Goal: Task Accomplishment & Management: Use online tool/utility

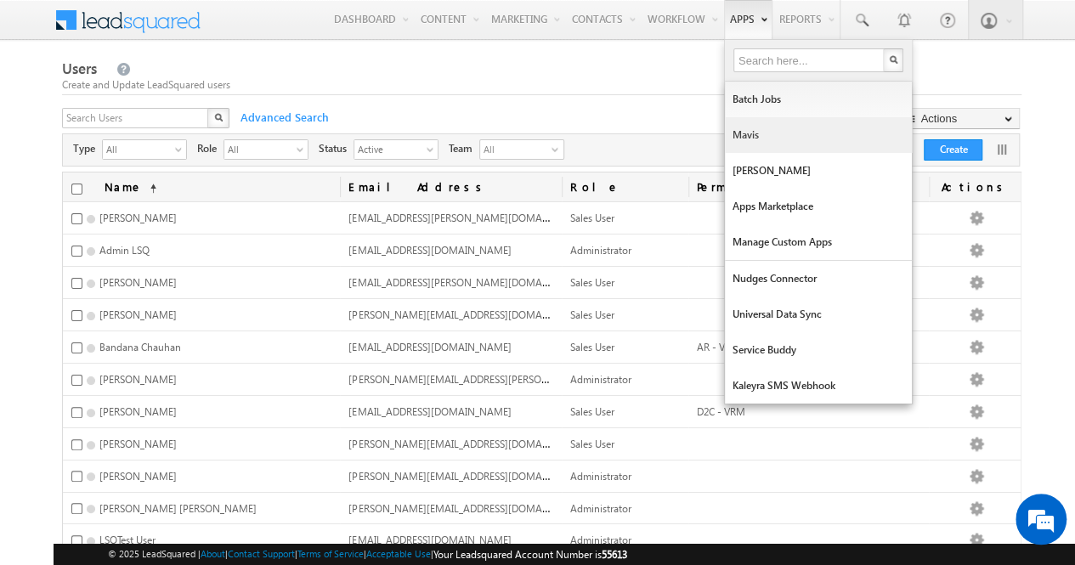
click at [761, 133] on link "Mavis" at bounding box center [818, 135] width 187 height 36
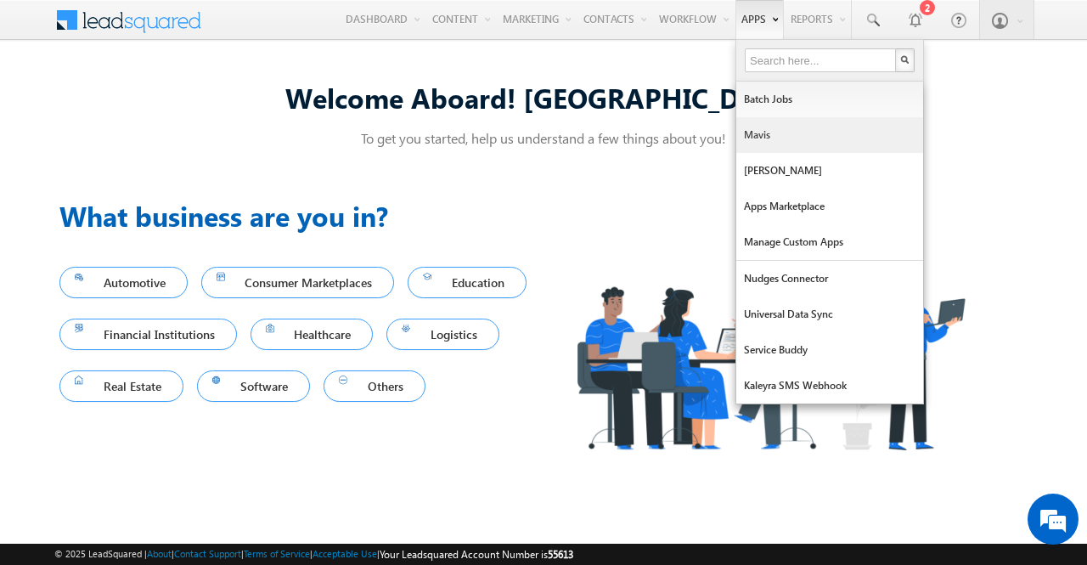
click at [776, 142] on link "Mavis" at bounding box center [829, 135] width 187 height 36
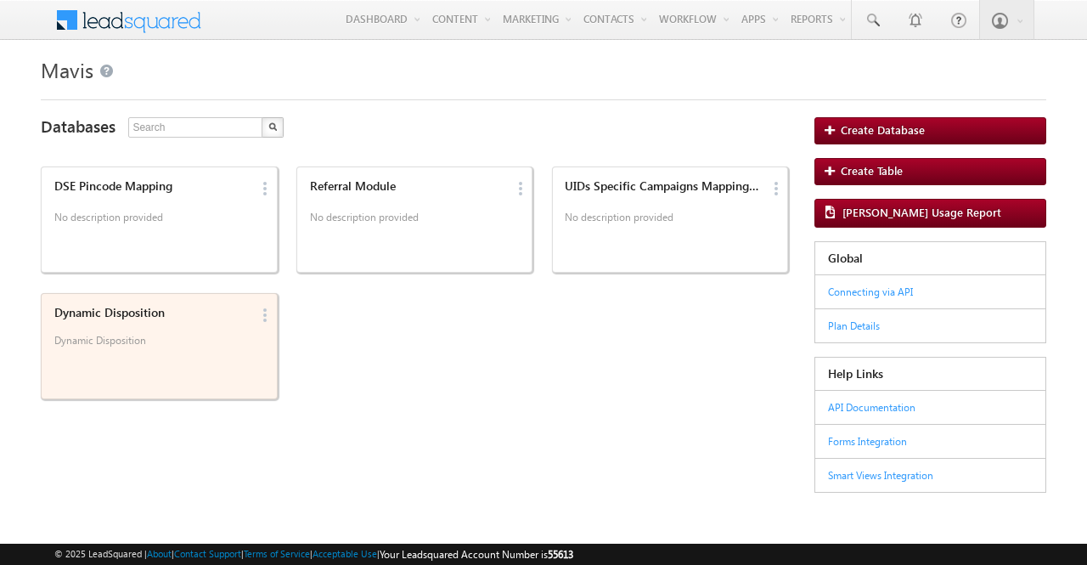
click at [223, 341] on p "Dynamic Disposition" at bounding box center [152, 346] width 197 height 25
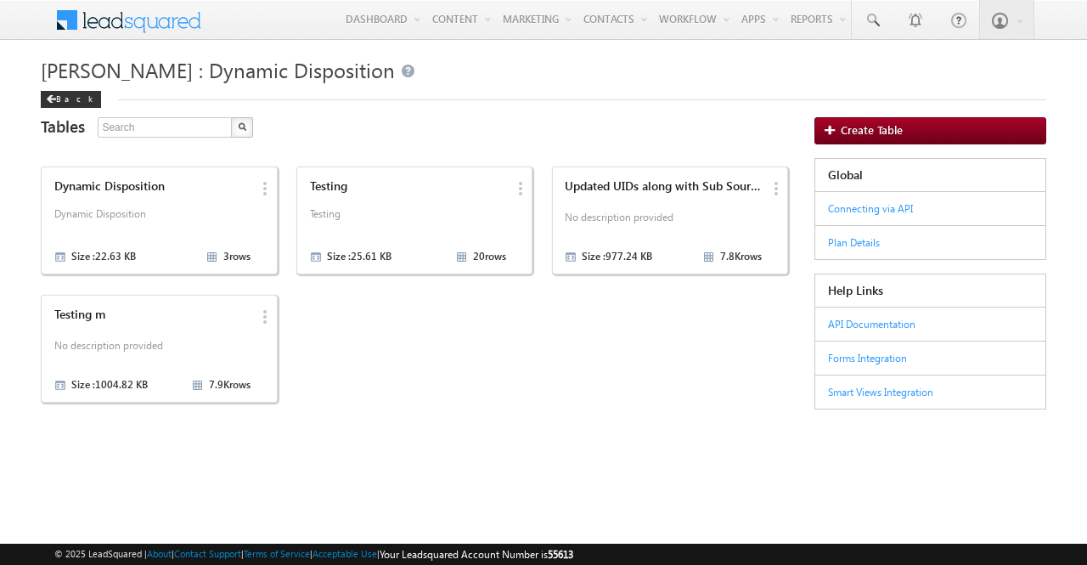
click at [223, 341] on p "No description provided" at bounding box center [152, 348] width 197 height 25
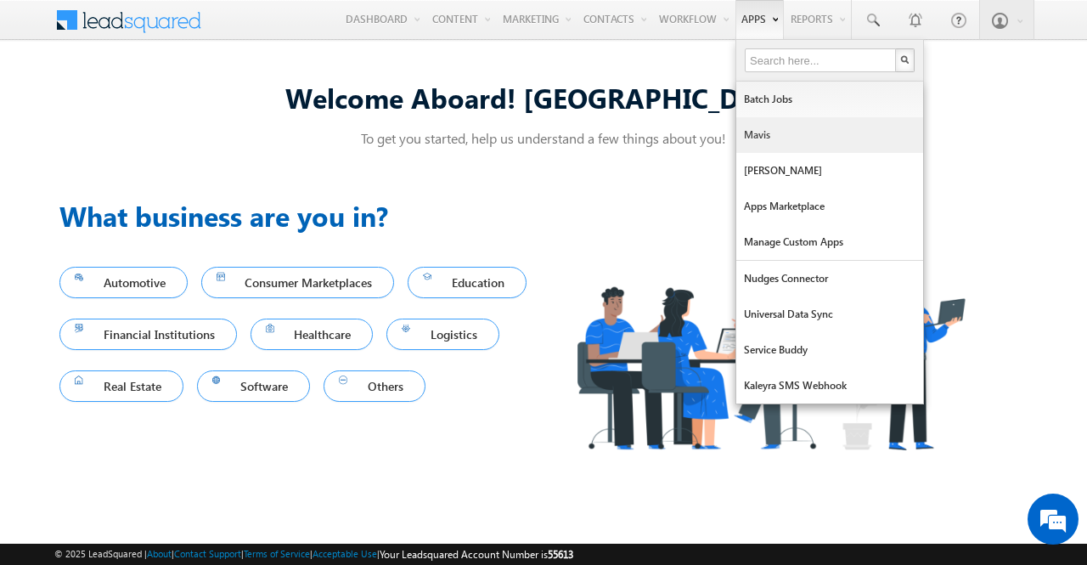
click at [773, 137] on link "Mavis" at bounding box center [829, 135] width 187 height 36
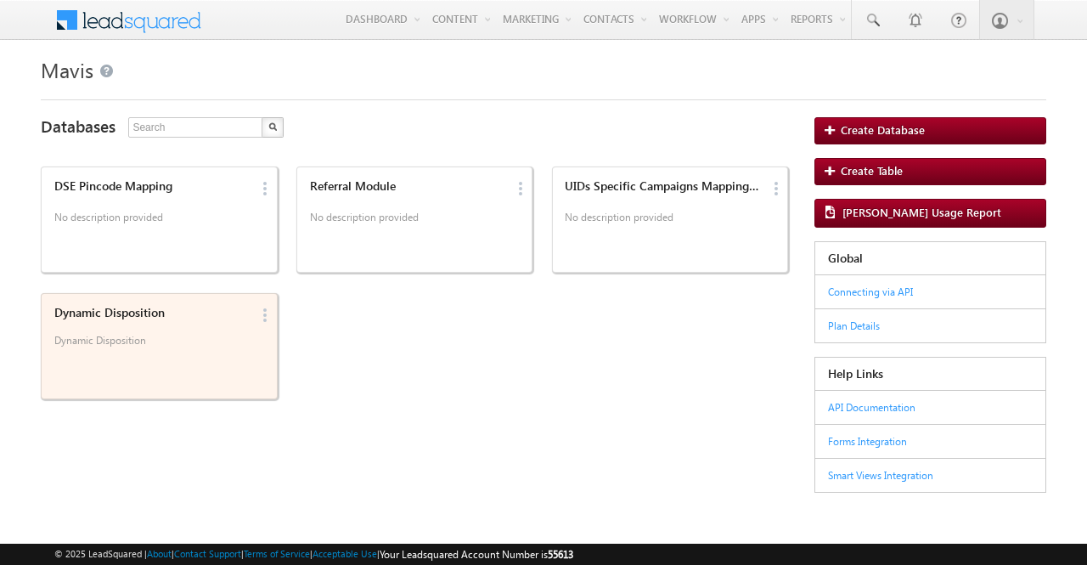
click at [200, 325] on div "Dynamic Disposition Dynamic Disposition" at bounding box center [149, 330] width 202 height 59
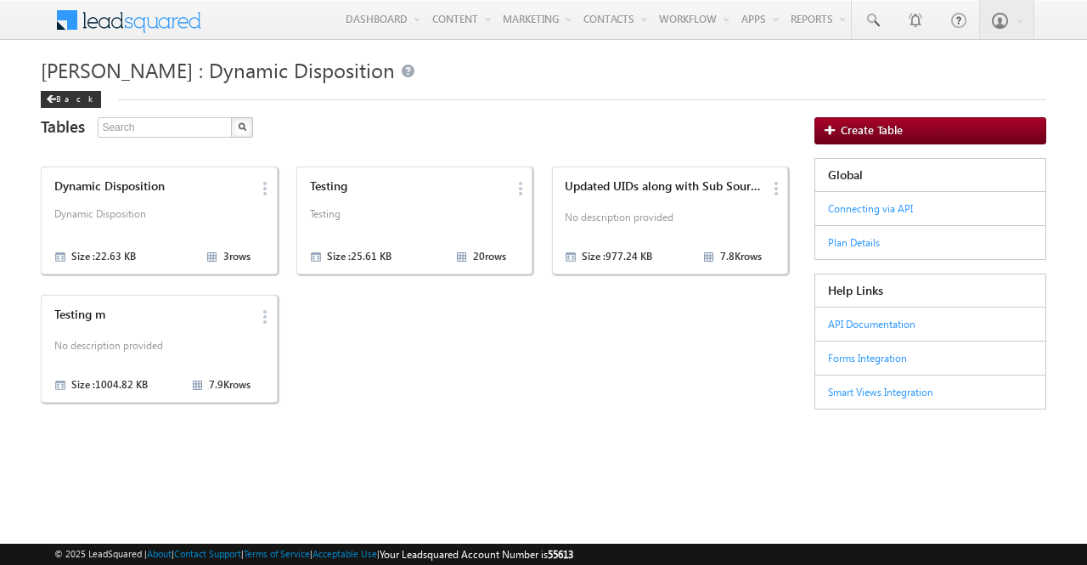
click at [200, 325] on div "Testing m No description provided Size : 1004.82 KB 7.9K rows" at bounding box center [149, 348] width 202 height 93
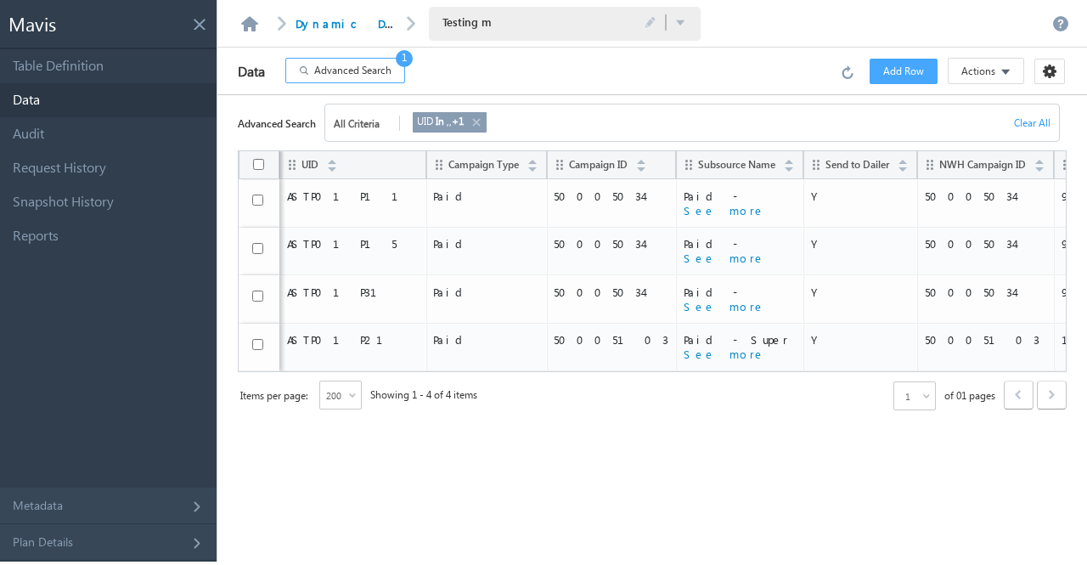
click at [378, 72] on span "Advanced Search" at bounding box center [352, 70] width 77 height 15
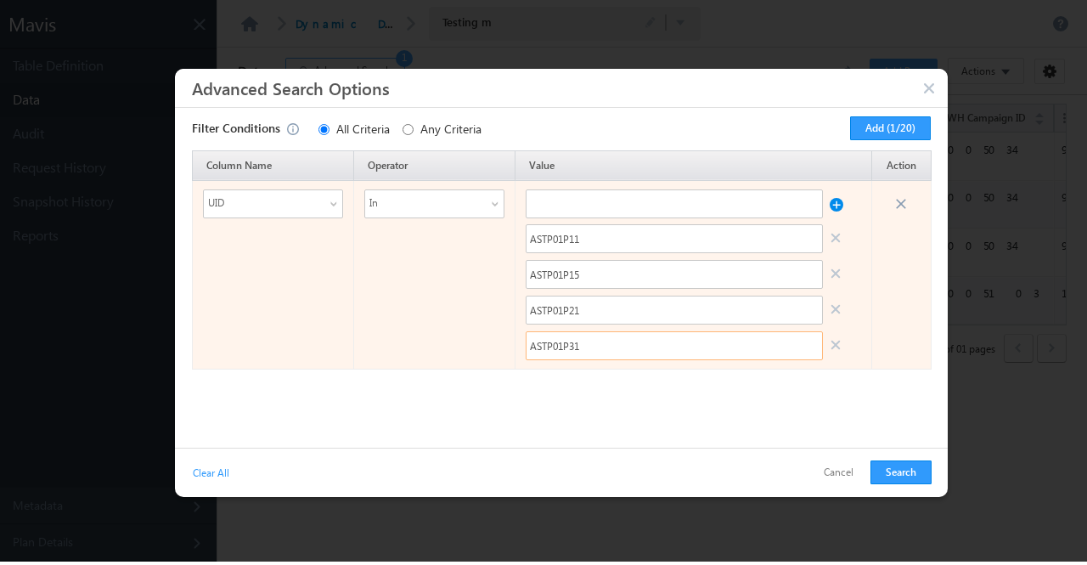
click at [602, 347] on input "ASTP01P31" at bounding box center [674, 345] width 297 height 29
paste input "DMNAPA0"
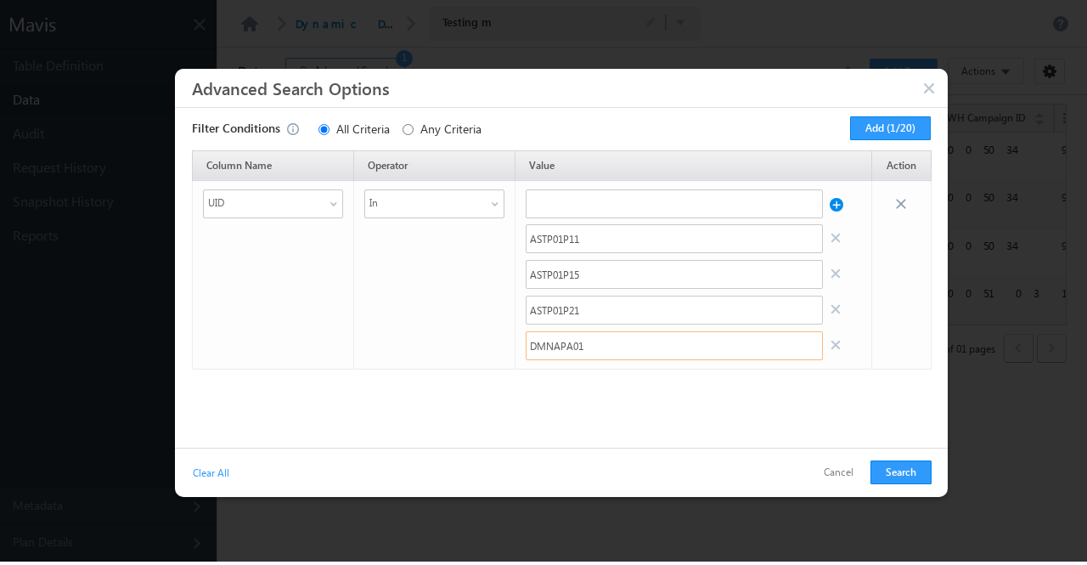
type input "DMNAPA01"
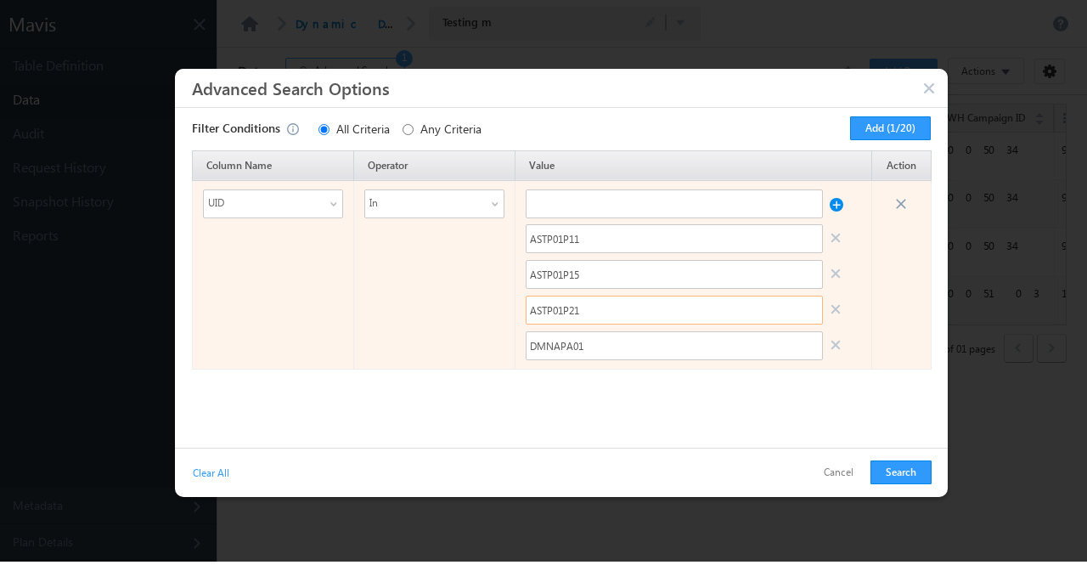
click at [583, 302] on input "ASTP01P21" at bounding box center [674, 310] width 297 height 29
paste input "DMSTPA0"
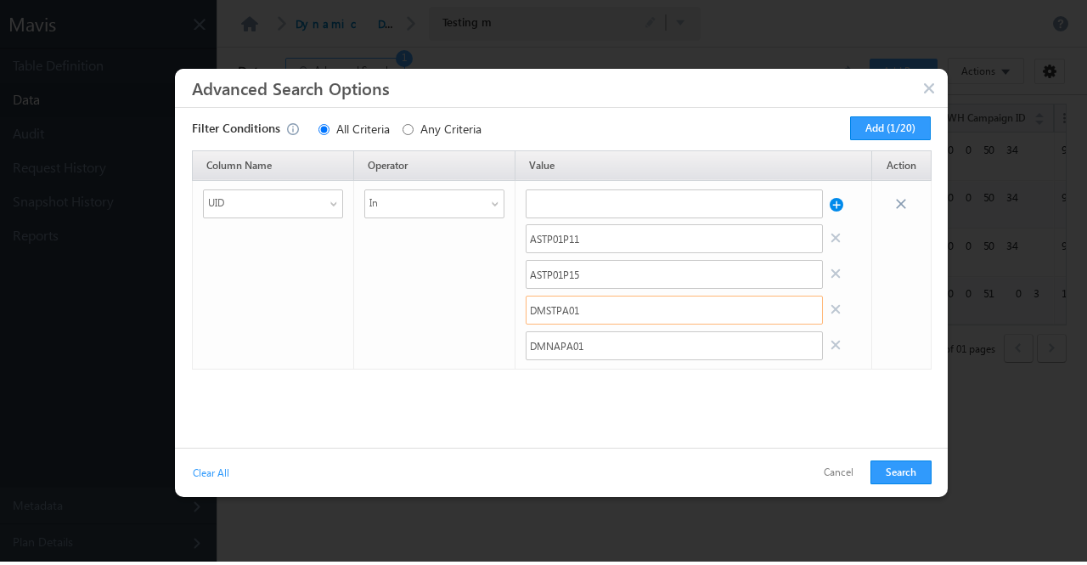
type input "DMSTPA01"
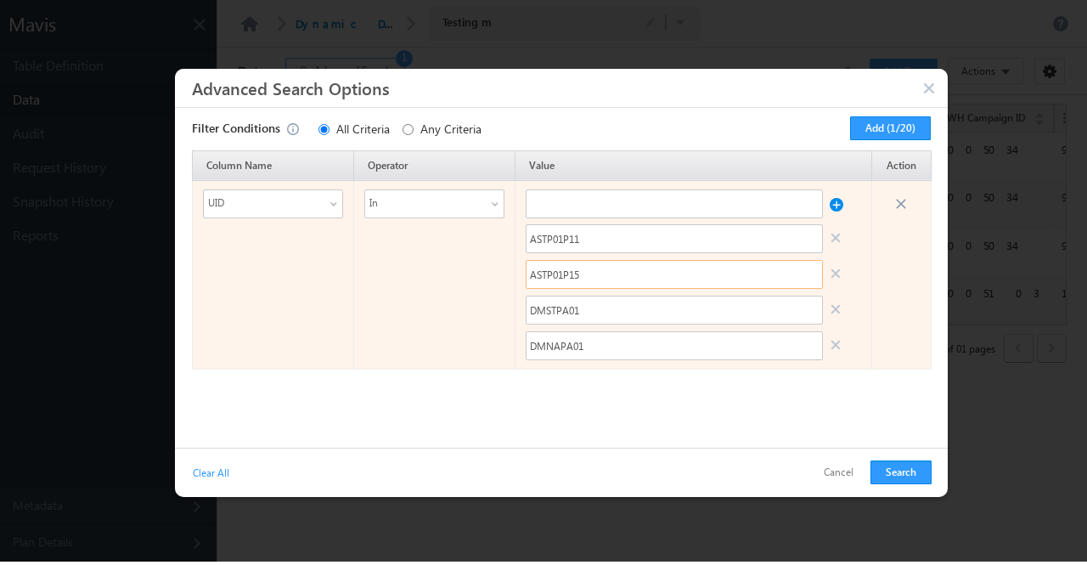
drag, startPoint x: 590, startPoint y: 269, endPoint x: 516, endPoint y: 275, distance: 73.3
click at [516, 275] on td "ASTP01P11 ASTP01P15 DMSTPA01 DMNAPA01" at bounding box center [694, 274] width 357 height 189
paste input "DMGAP001"
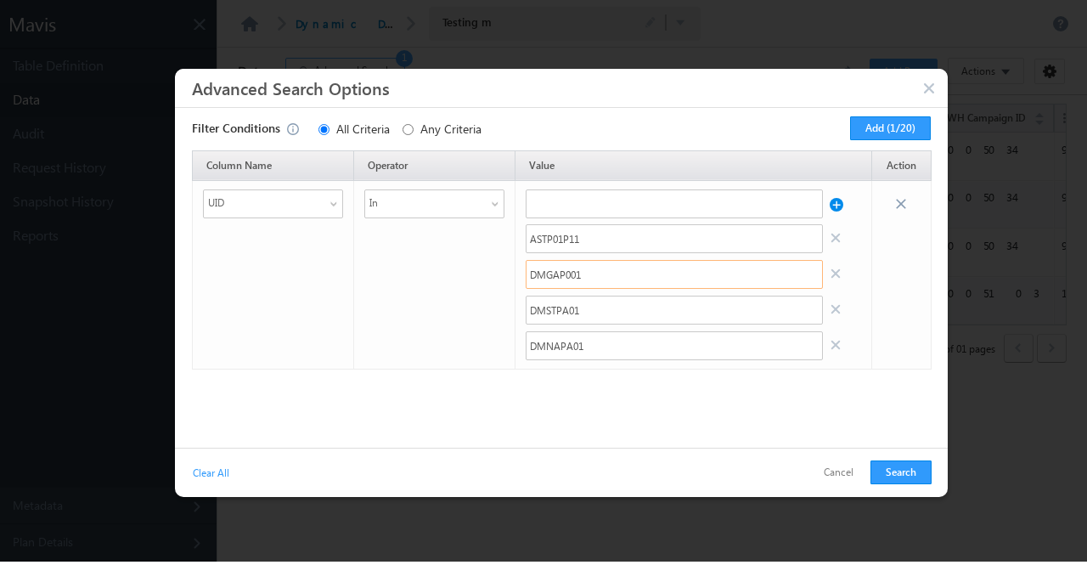
type input "DMGAP001"
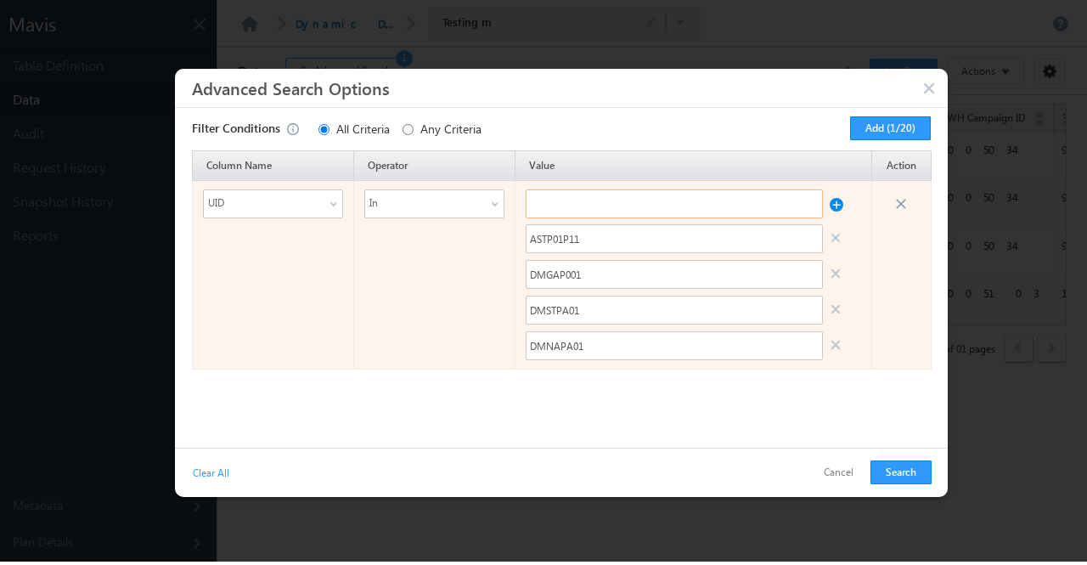
click at [563, 203] on input "text" at bounding box center [674, 203] width 297 height 29
paste input "DMNAP001"
type input "DMNAP001"
click at [839, 208] on button at bounding box center [837, 200] width 14 height 22
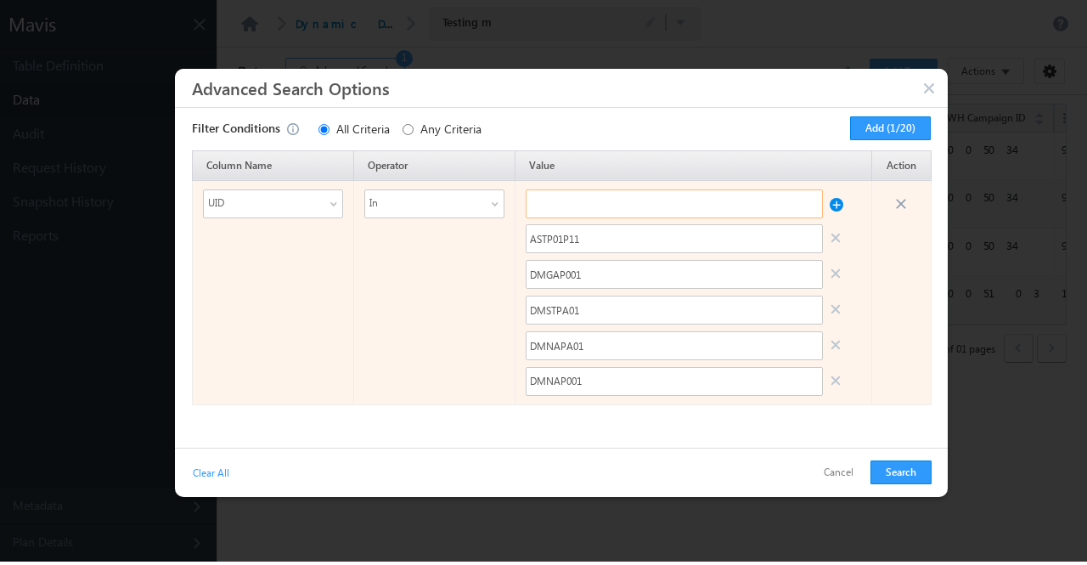
click at [642, 216] on input "text" at bounding box center [674, 203] width 297 height 29
paste input "DMSTP001"
type input "DMSTP001"
click at [840, 205] on button at bounding box center [837, 200] width 14 height 22
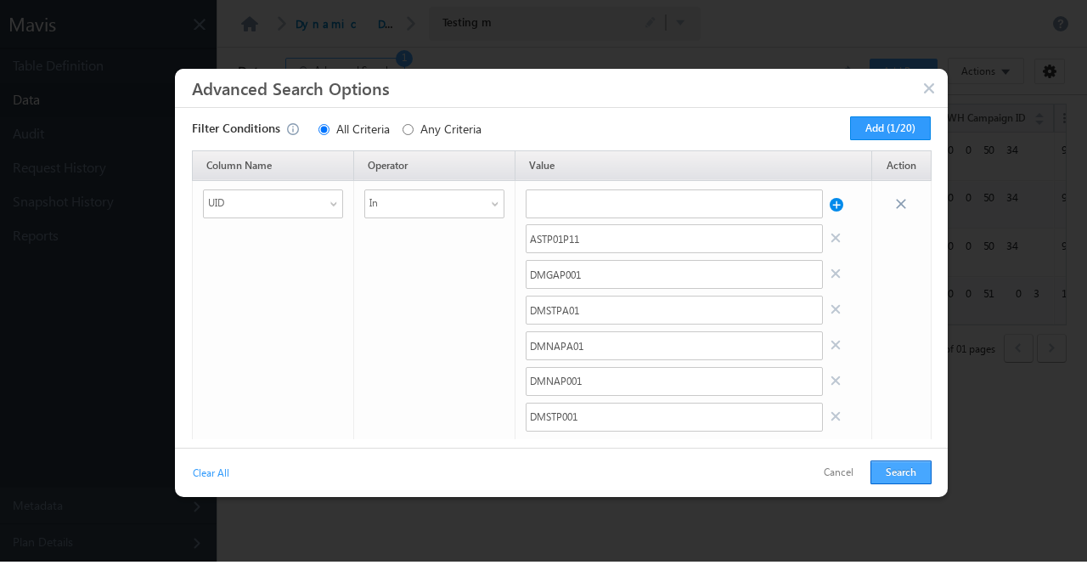
click at [898, 471] on button "Search" at bounding box center [901, 472] width 61 height 24
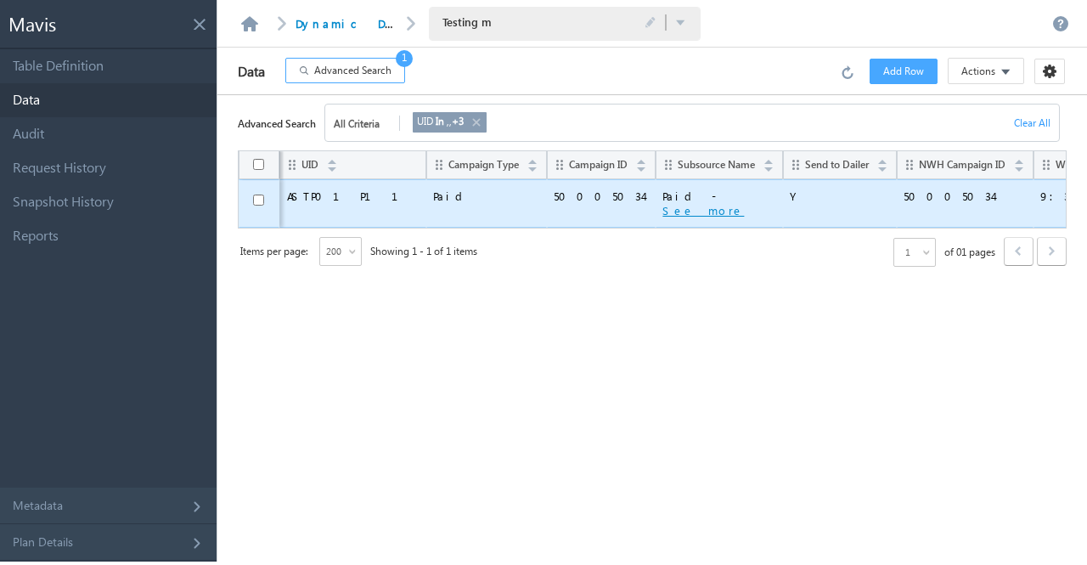
click at [663, 214] on button "See more" at bounding box center [704, 210] width 82 height 15
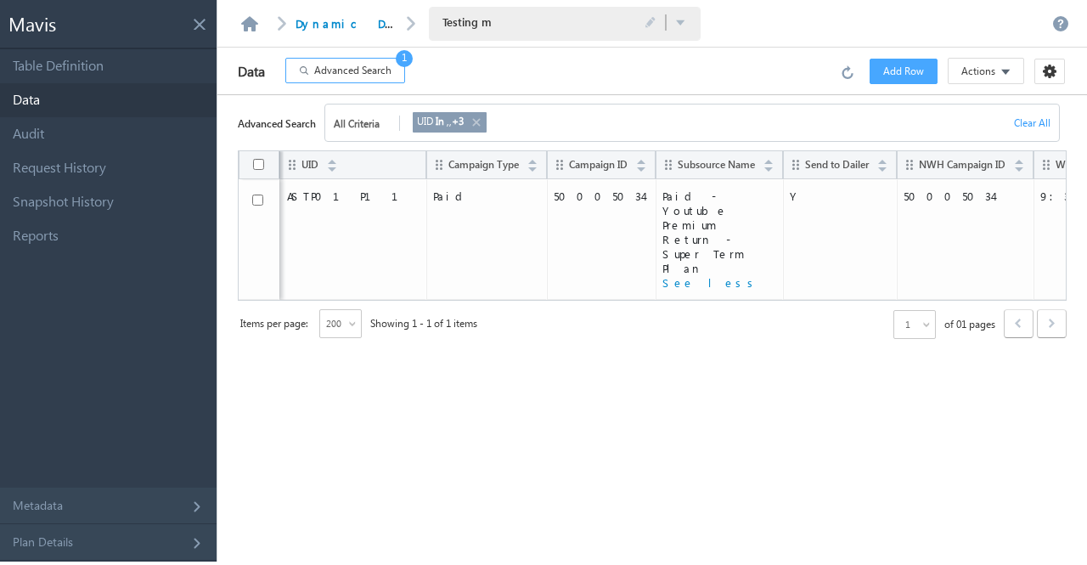
click at [353, 69] on span "Advanced Search" at bounding box center [352, 70] width 77 height 15
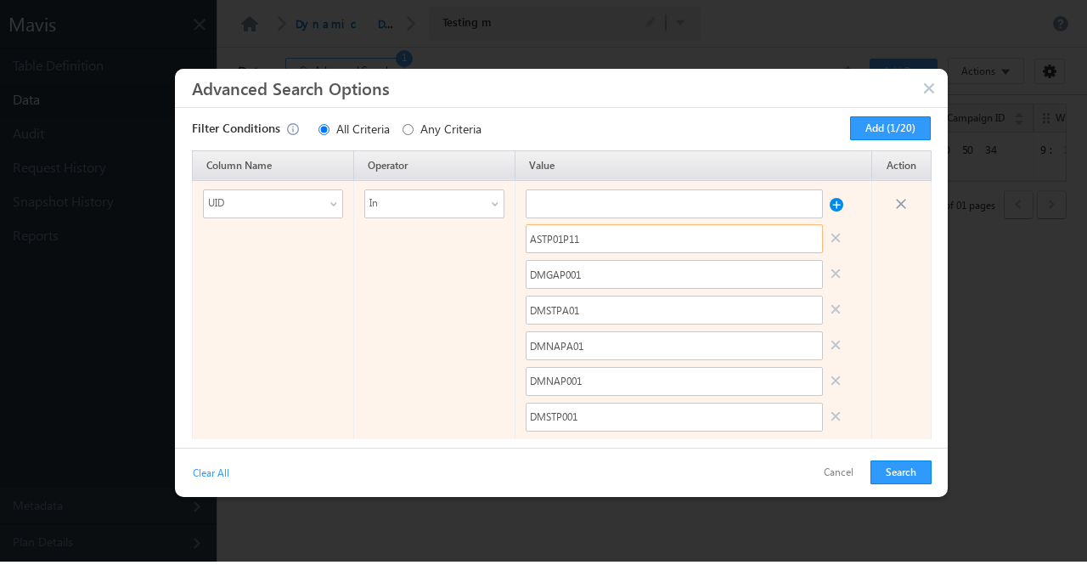
click at [574, 239] on input "ASTP01P11" at bounding box center [674, 238] width 297 height 29
paste input "DMWASP0"
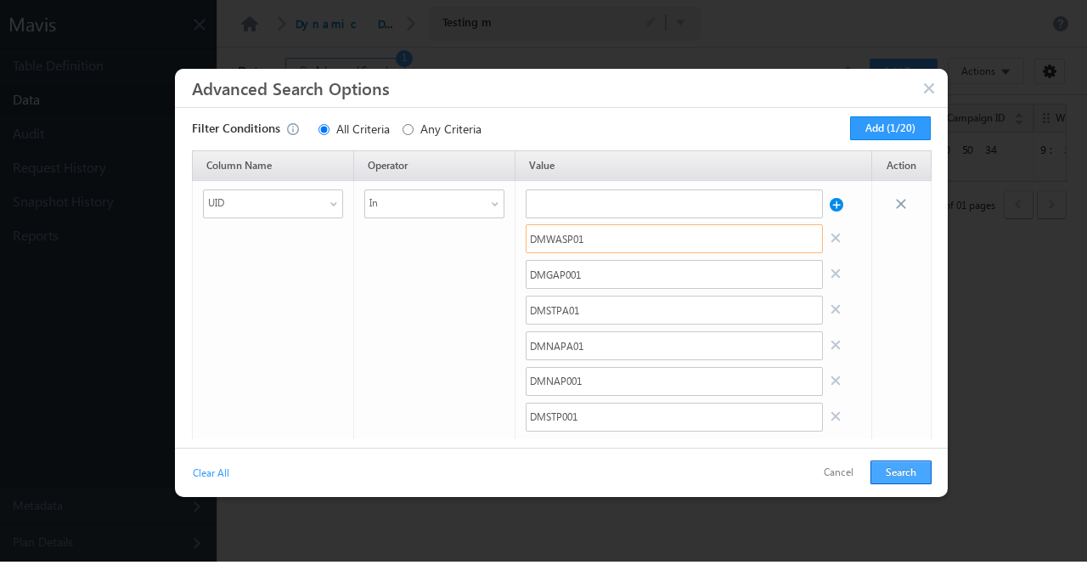
type input "DMWASP01"
click at [899, 471] on button "Search" at bounding box center [901, 472] width 61 height 24
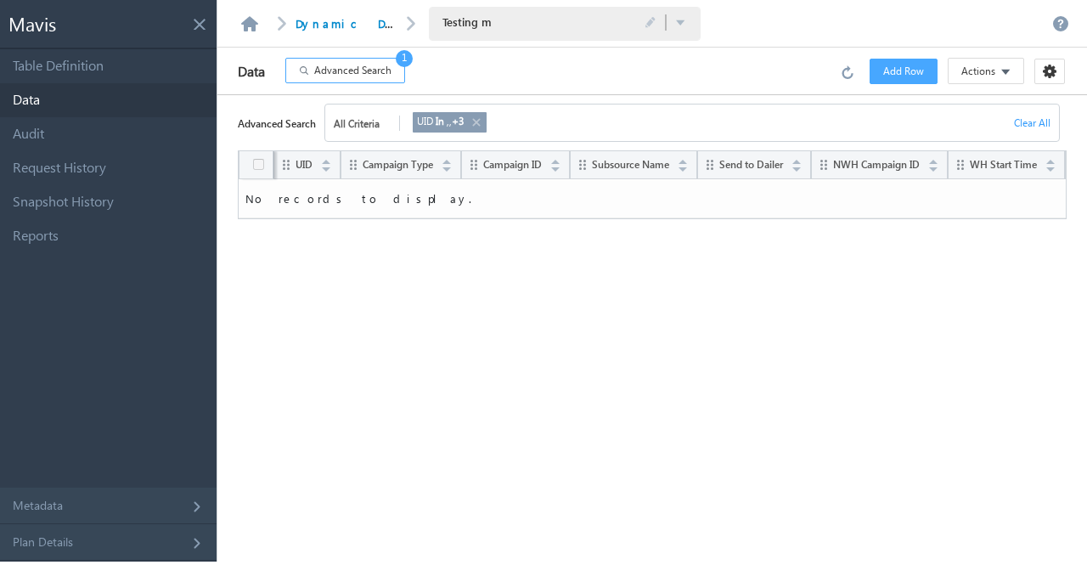
click at [352, 79] on button "Advanced Search 1" at bounding box center [345, 70] width 120 height 25
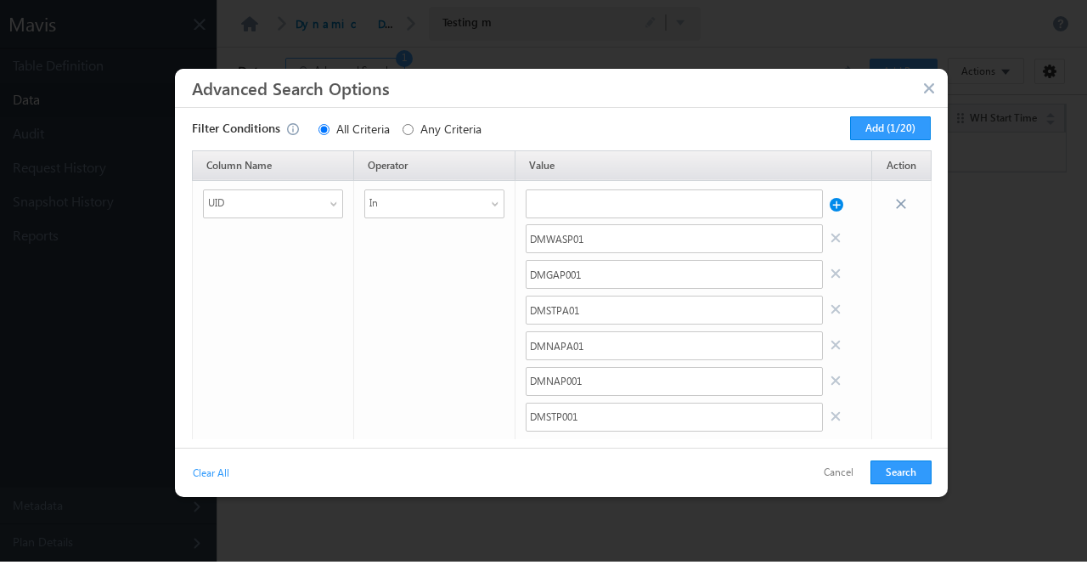
click at [926, 92] on button "button" at bounding box center [930, 90] width 17 height 16
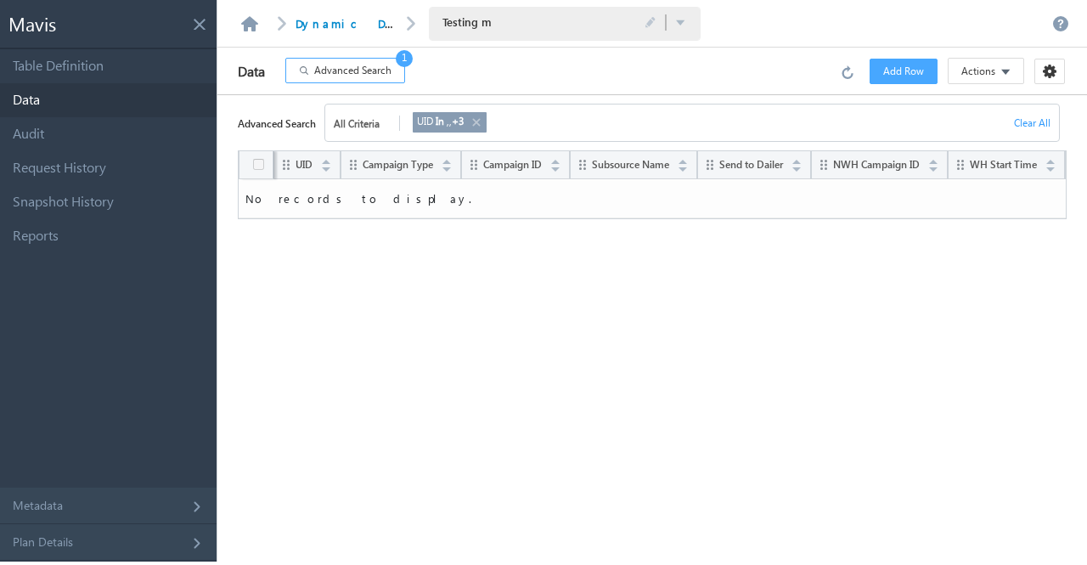
click at [352, 69] on span "Advanced Search" at bounding box center [352, 70] width 77 height 15
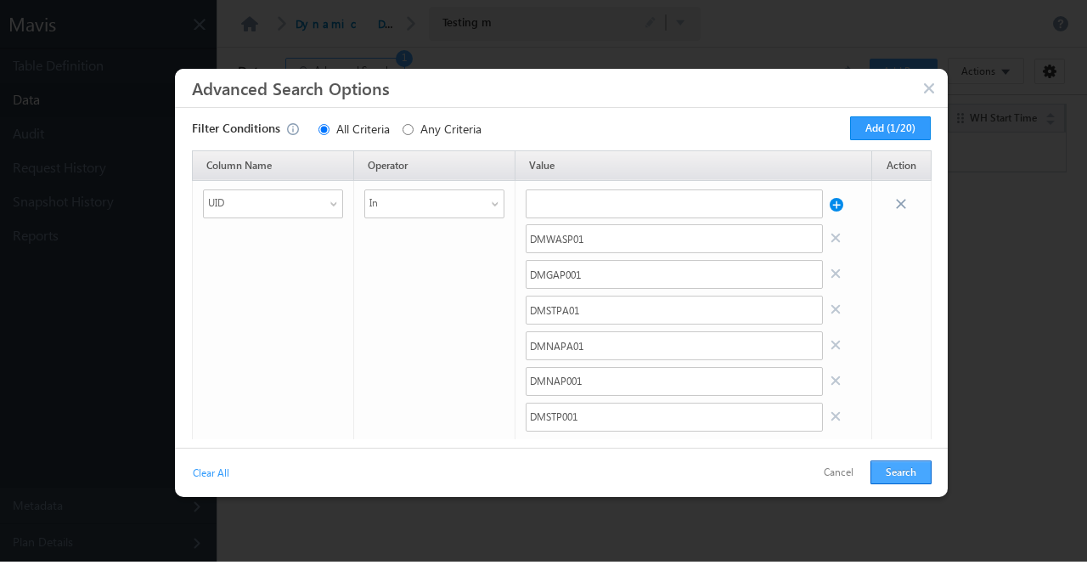
click at [909, 467] on button "Search" at bounding box center [901, 472] width 61 height 24
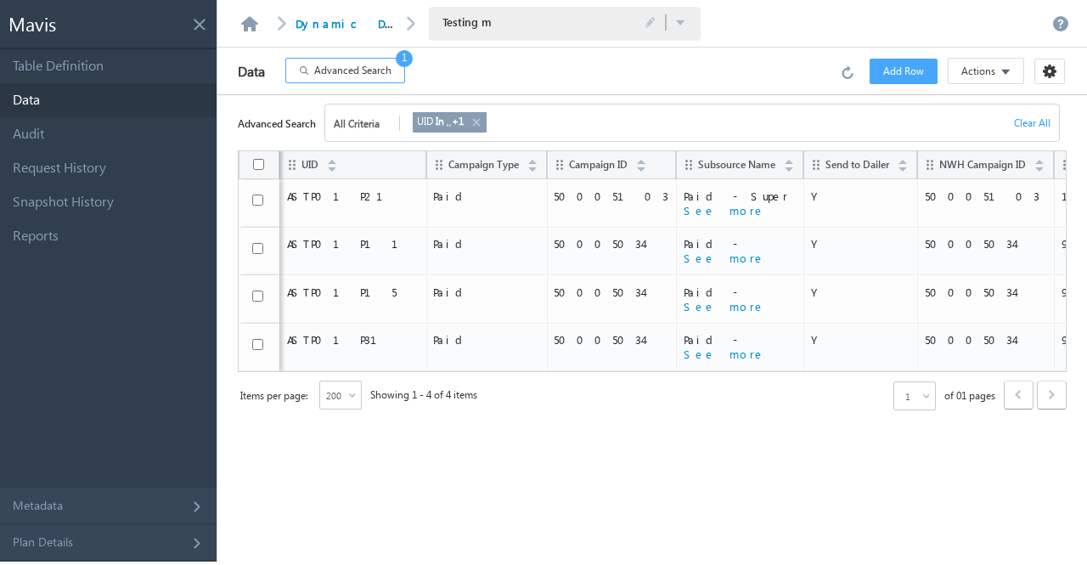
click at [978, 65] on span "Actions" at bounding box center [979, 71] width 34 height 15
click at [987, 108] on link "Import via CSV" at bounding box center [973, 105] width 102 height 25
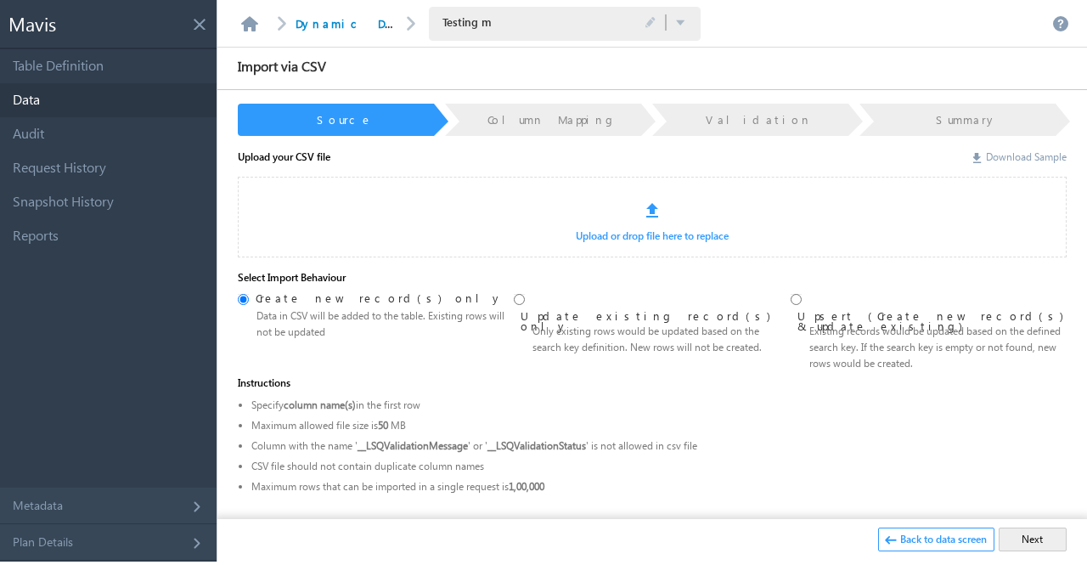
click at [1009, 161] on link "Download Sample" at bounding box center [1019, 156] width 93 height 13
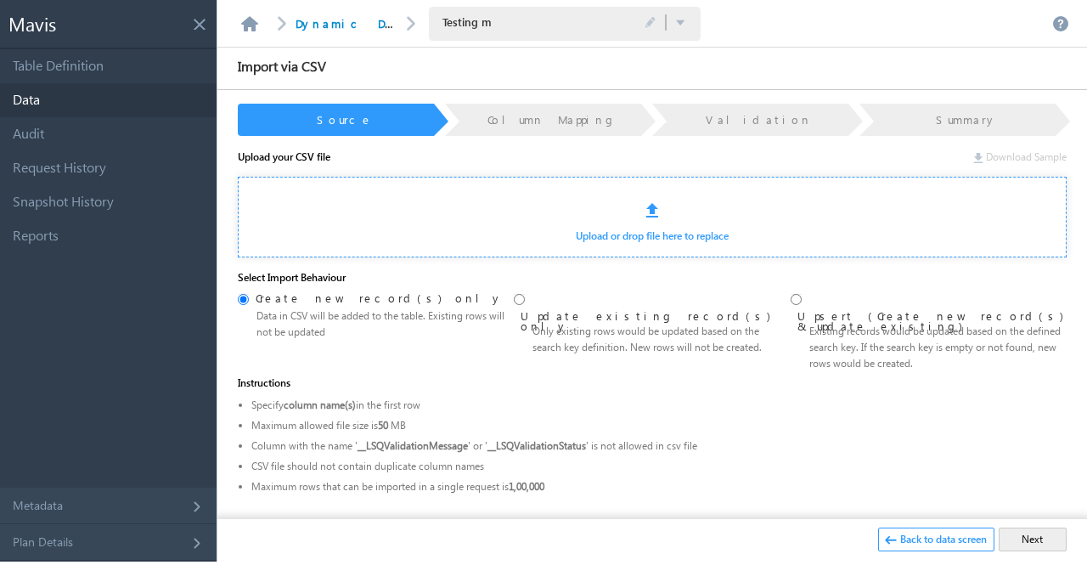
click at [656, 235] on link "Upload or drop file here to replace" at bounding box center [652, 242] width 827 height 28
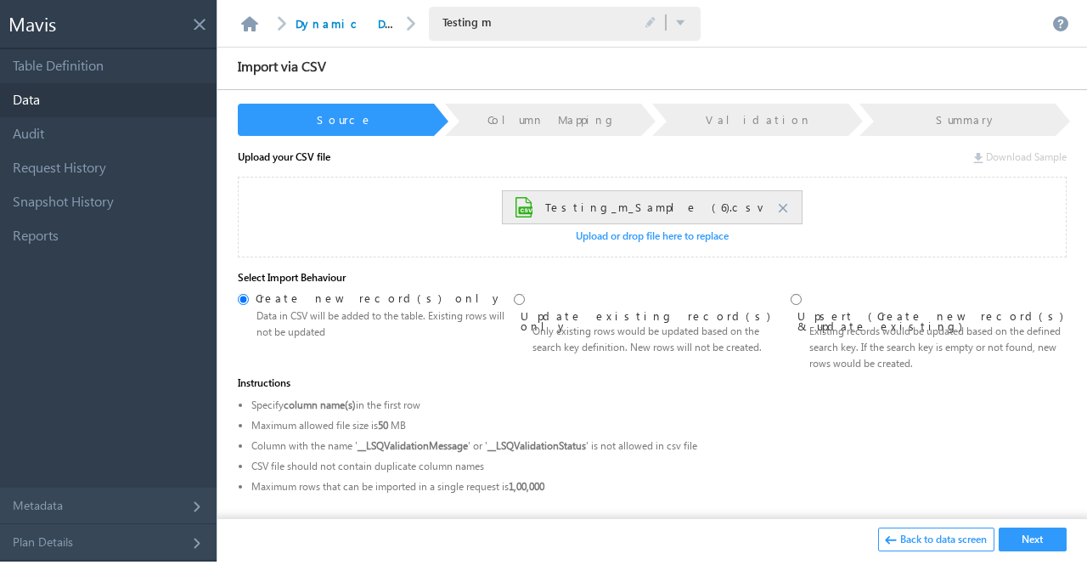
click at [1037, 544] on button "Next" at bounding box center [1033, 539] width 68 height 24
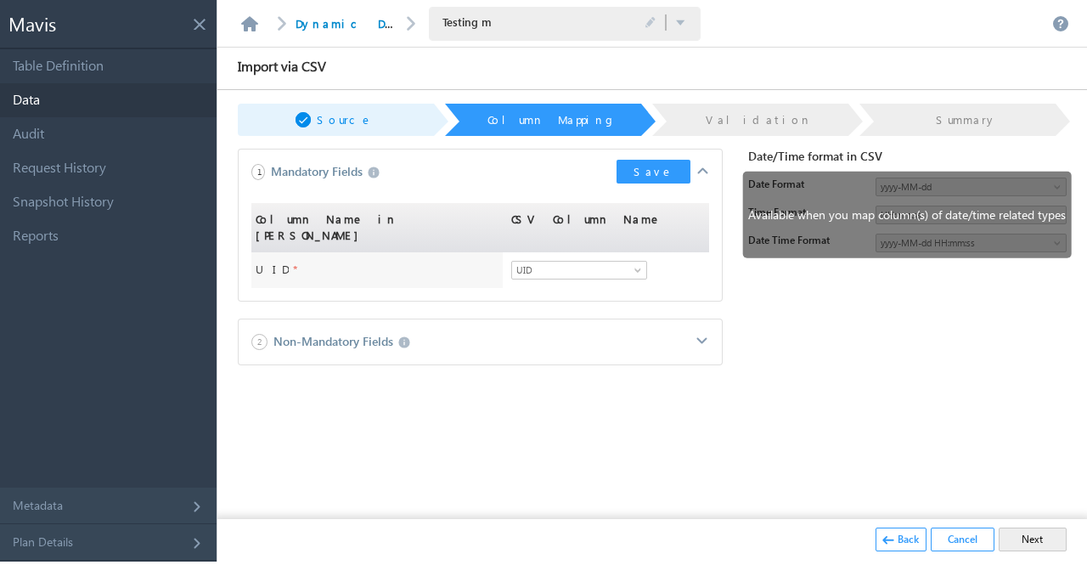
click at [657, 167] on button "Save" at bounding box center [654, 172] width 74 height 24
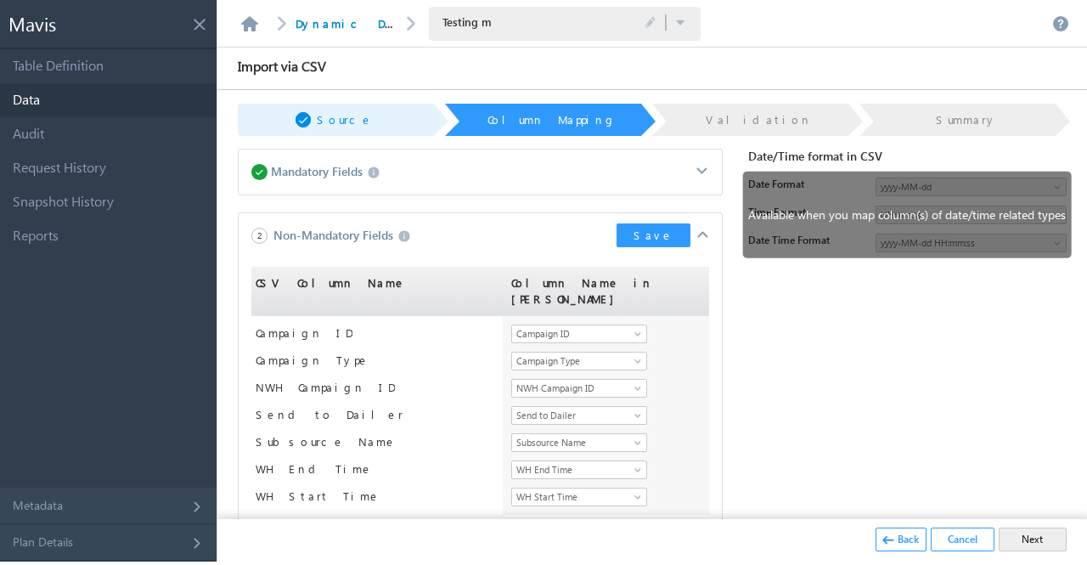
click at [646, 242] on button "Save" at bounding box center [654, 235] width 74 height 24
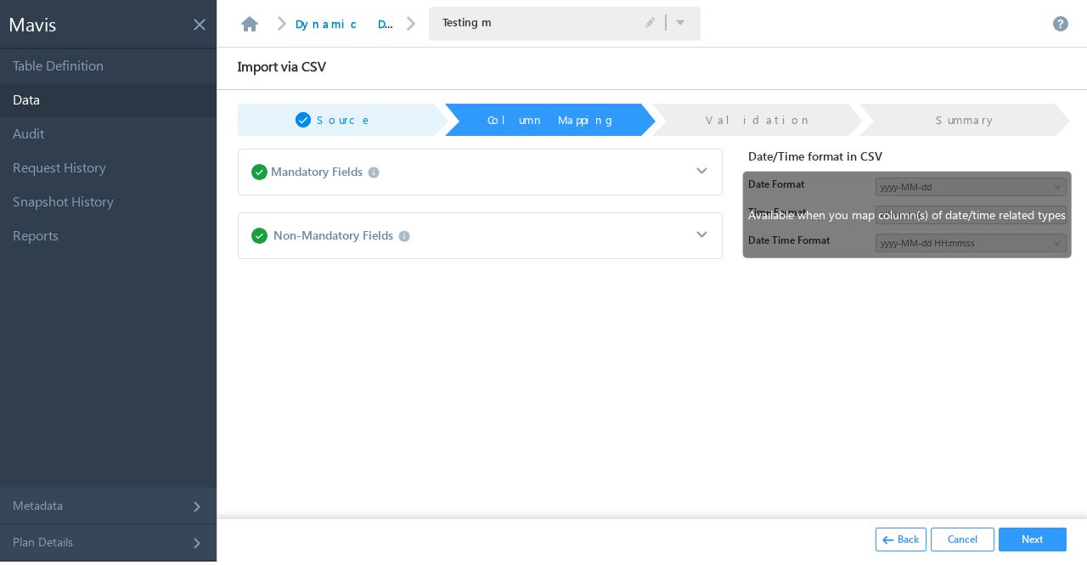
click at [1040, 543] on button "Next" at bounding box center [1033, 539] width 68 height 24
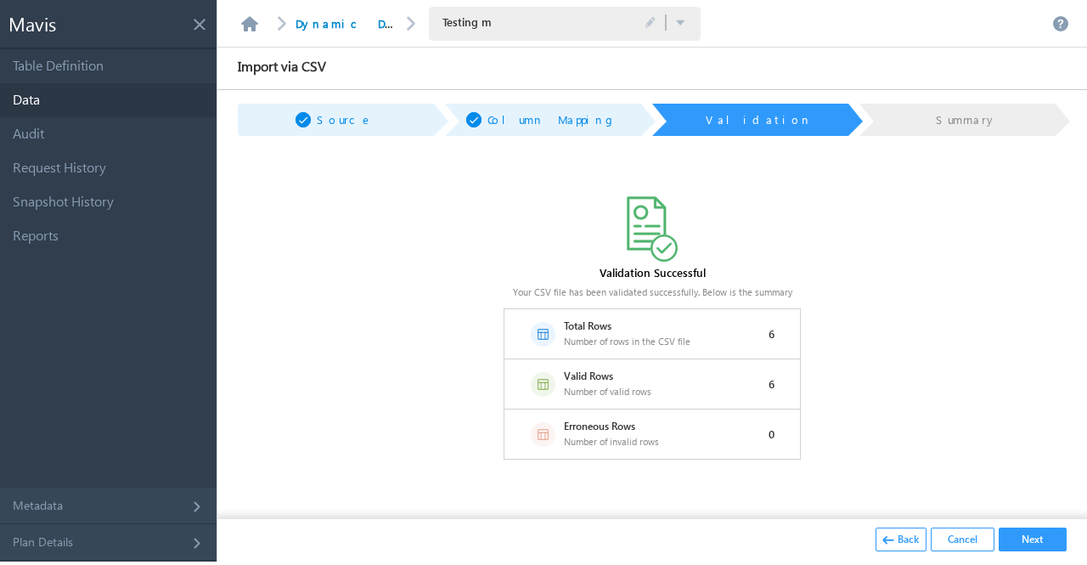
click at [1040, 543] on button "Next" at bounding box center [1033, 539] width 68 height 24
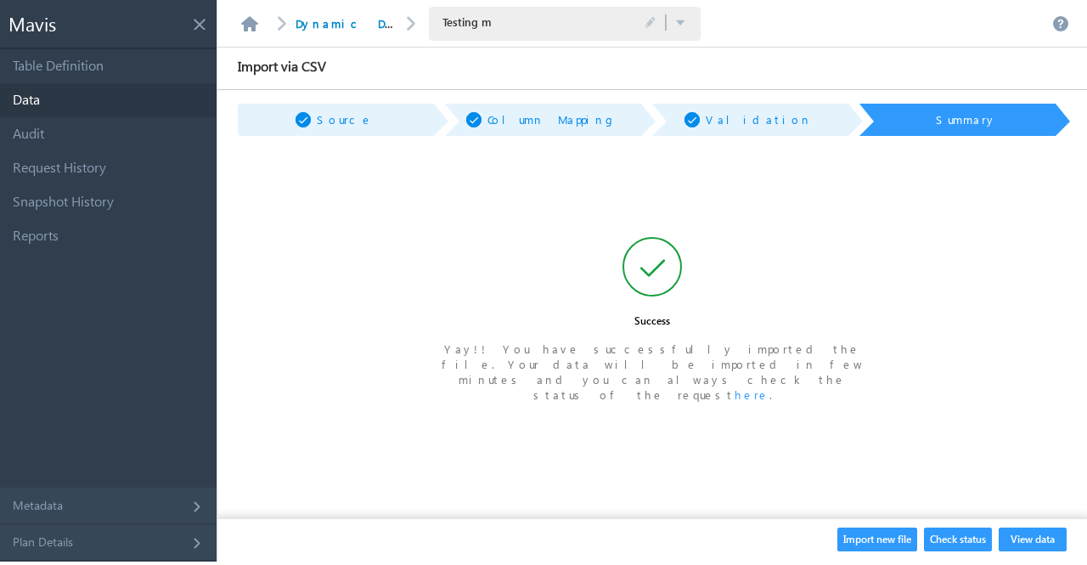
click at [1040, 543] on button "View data" at bounding box center [1033, 539] width 68 height 24
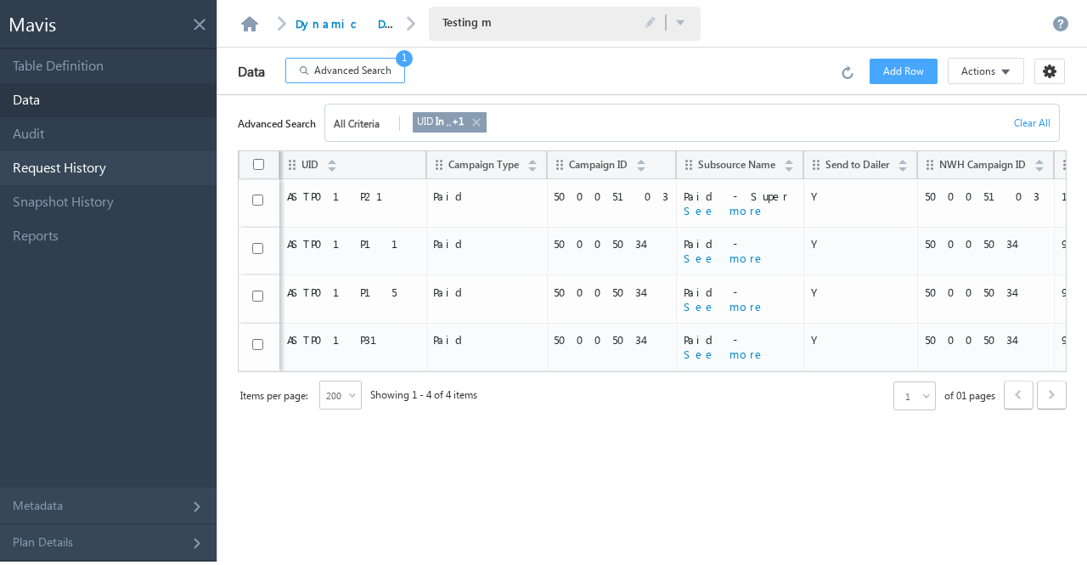
click at [128, 167] on link "Request History" at bounding box center [108, 168] width 217 height 34
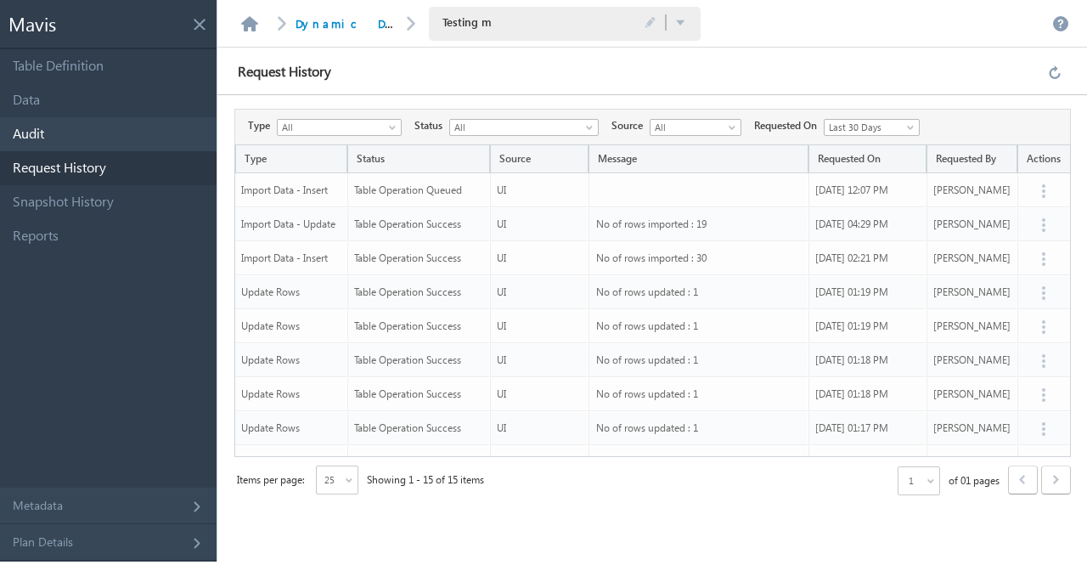
click at [107, 132] on link "Audit" at bounding box center [108, 134] width 217 height 34
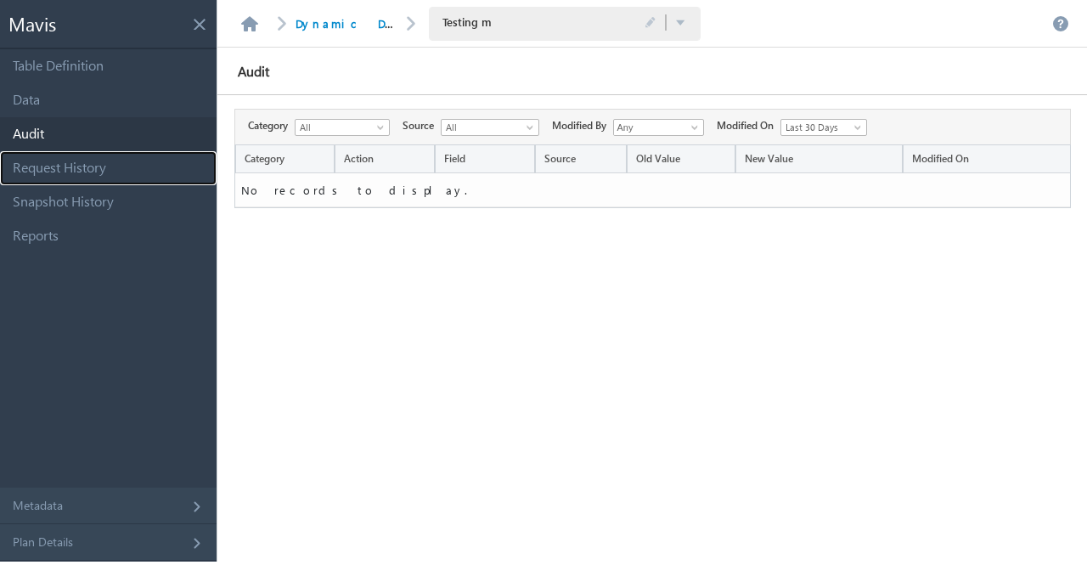
click at [95, 172] on link "Request History" at bounding box center [108, 168] width 217 height 34
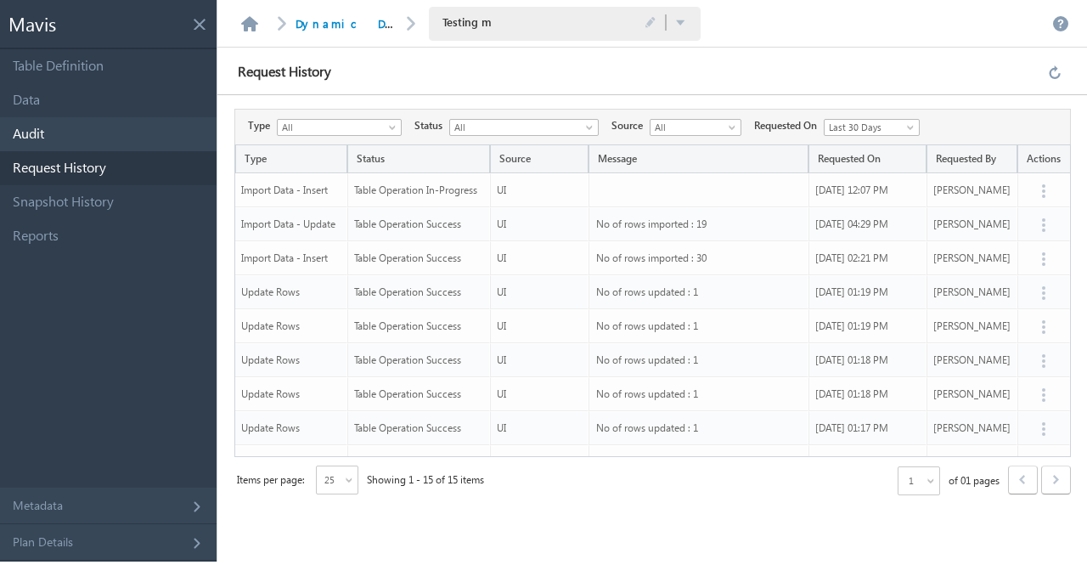
click at [58, 136] on link "Audit" at bounding box center [108, 134] width 217 height 34
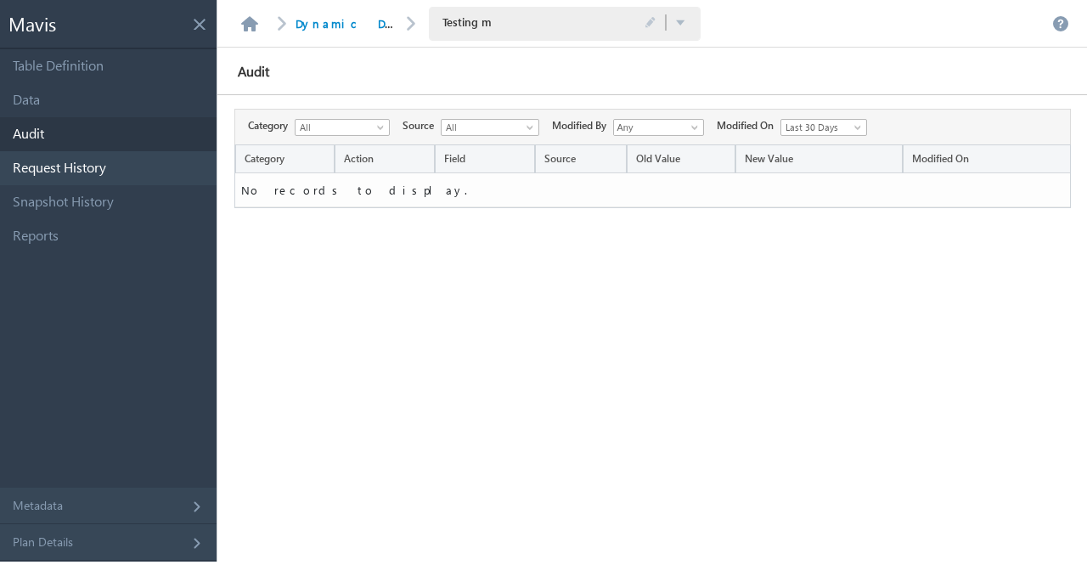
click at [63, 159] on link "Request History" at bounding box center [108, 168] width 217 height 34
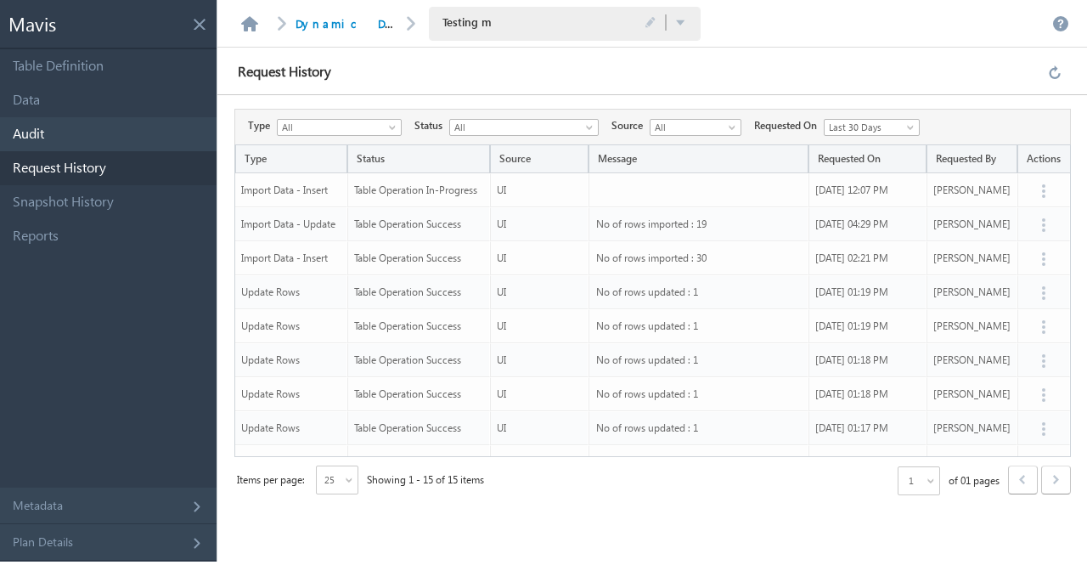
click at [73, 123] on link "Audit" at bounding box center [108, 134] width 217 height 34
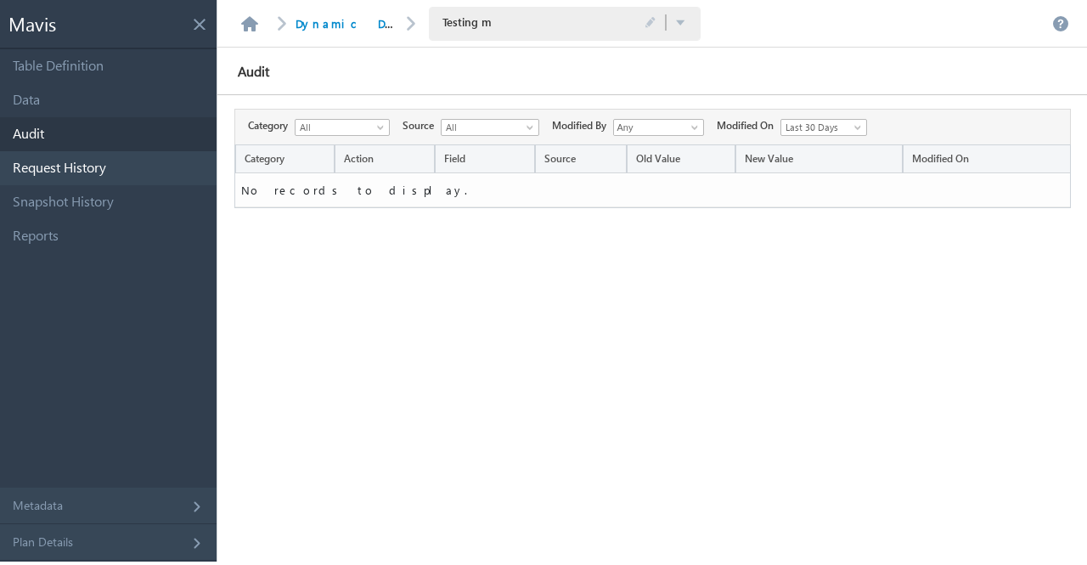
click at [93, 168] on link "Request History" at bounding box center [108, 168] width 217 height 34
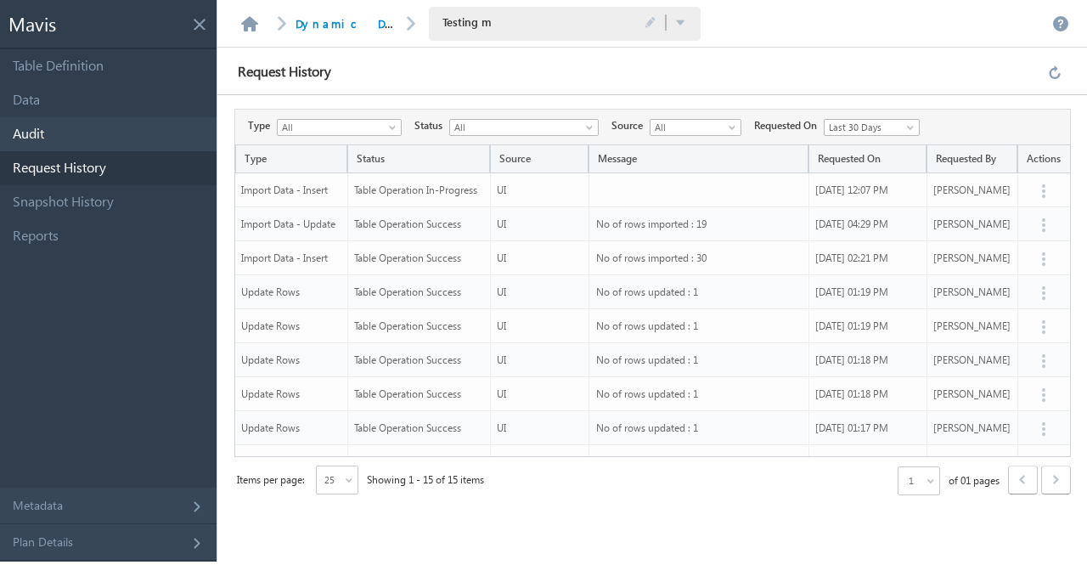
click at [113, 127] on link "Audit" at bounding box center [108, 134] width 217 height 34
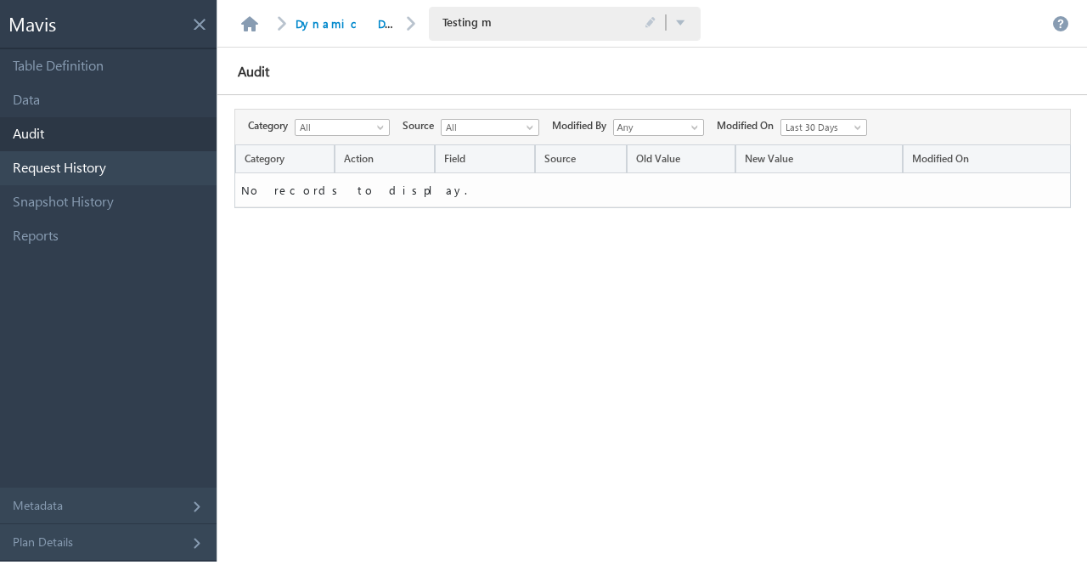
click at [116, 161] on link "Request History" at bounding box center [108, 168] width 217 height 34
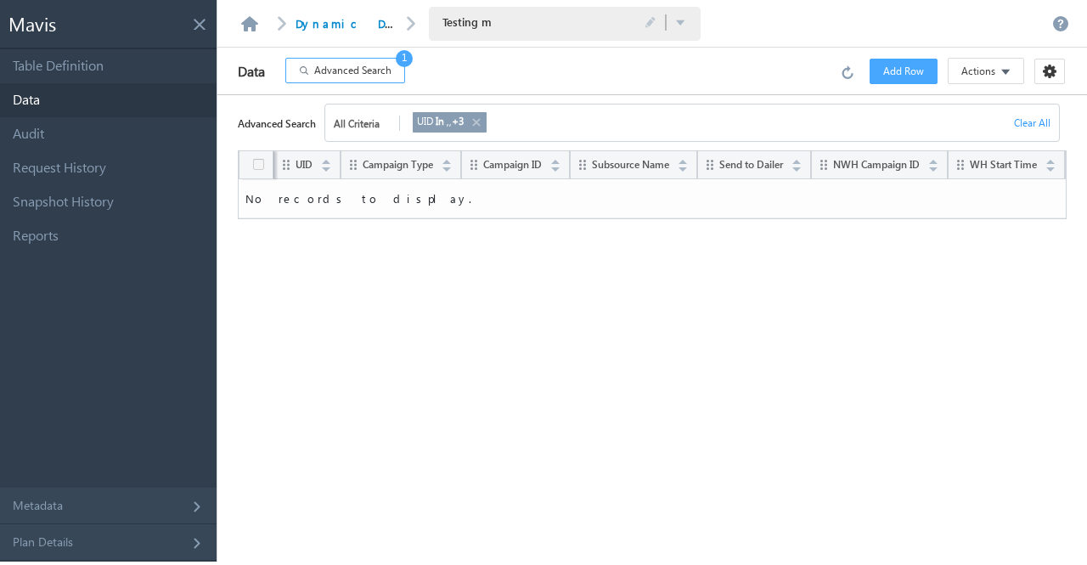
click at [350, 66] on span "Advanced Search" at bounding box center [352, 70] width 77 height 15
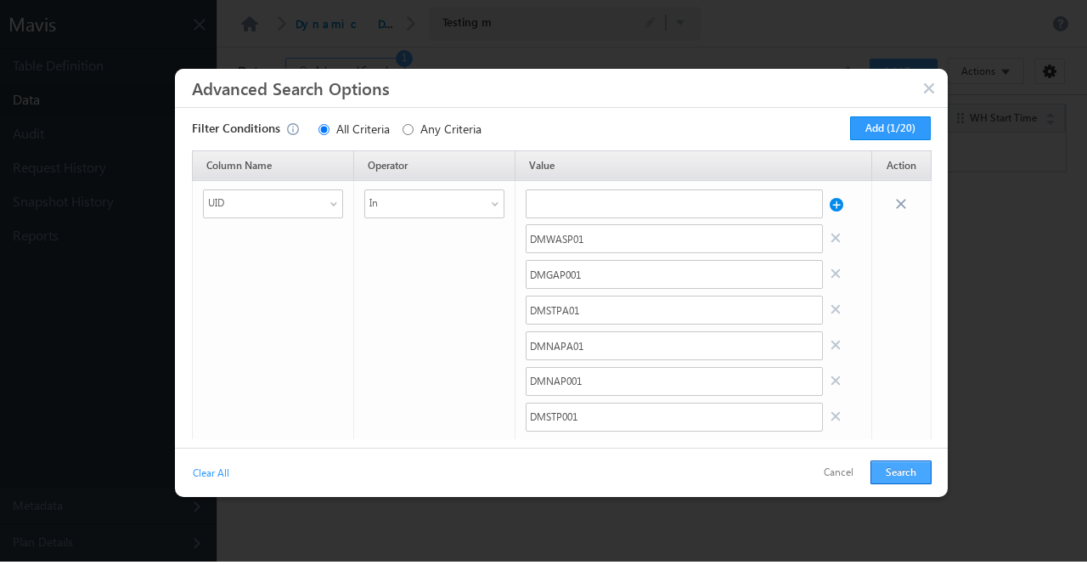
click at [895, 471] on button "Search" at bounding box center [901, 472] width 61 height 24
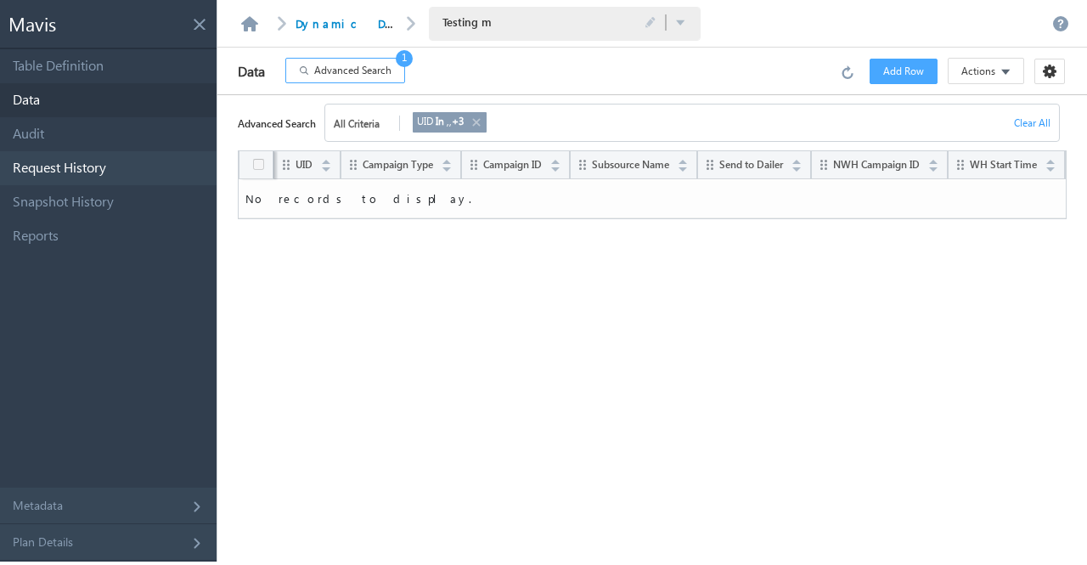
click at [149, 172] on link "Request History" at bounding box center [108, 168] width 217 height 34
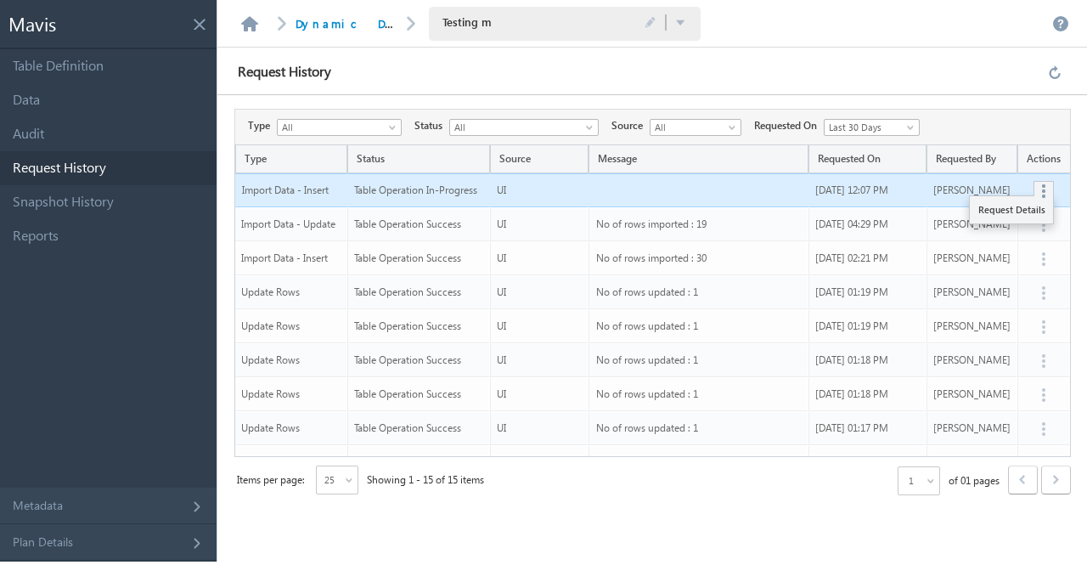
click at [1037, 197] on button "button" at bounding box center [1044, 190] width 14 height 15
click at [1013, 208] on link "Request Details" at bounding box center [1011, 210] width 83 height 20
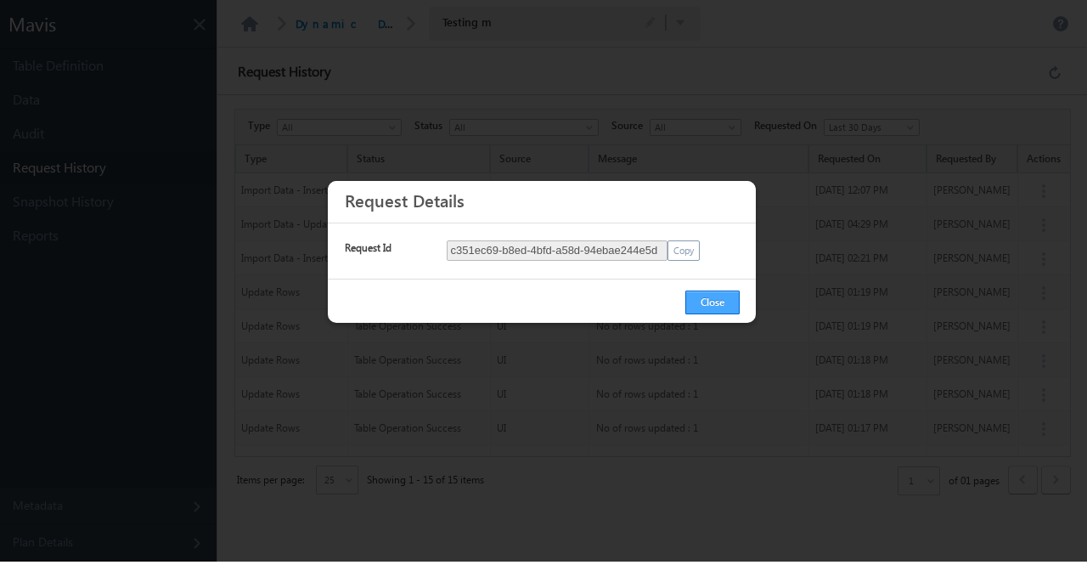
click at [729, 300] on button "Close" at bounding box center [712, 303] width 54 height 24
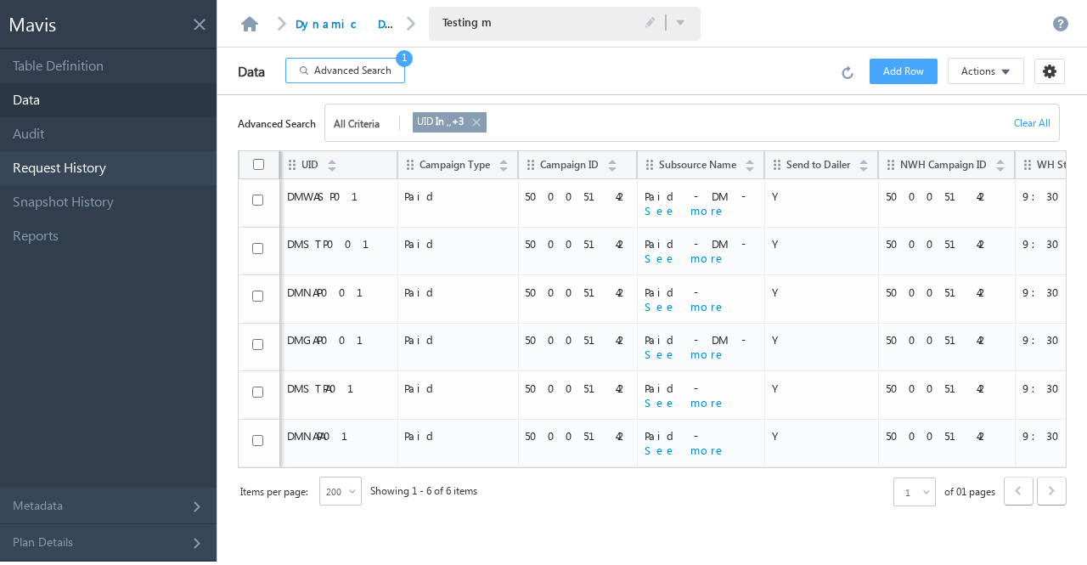
click at [127, 172] on link "Request History" at bounding box center [108, 168] width 217 height 34
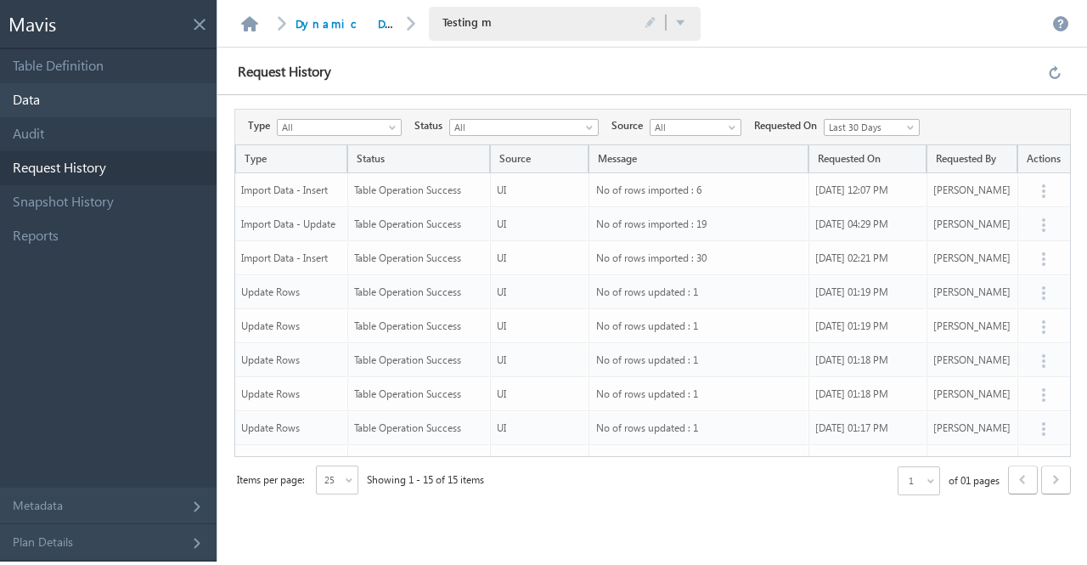
click at [127, 104] on link "Data" at bounding box center [108, 100] width 217 height 34
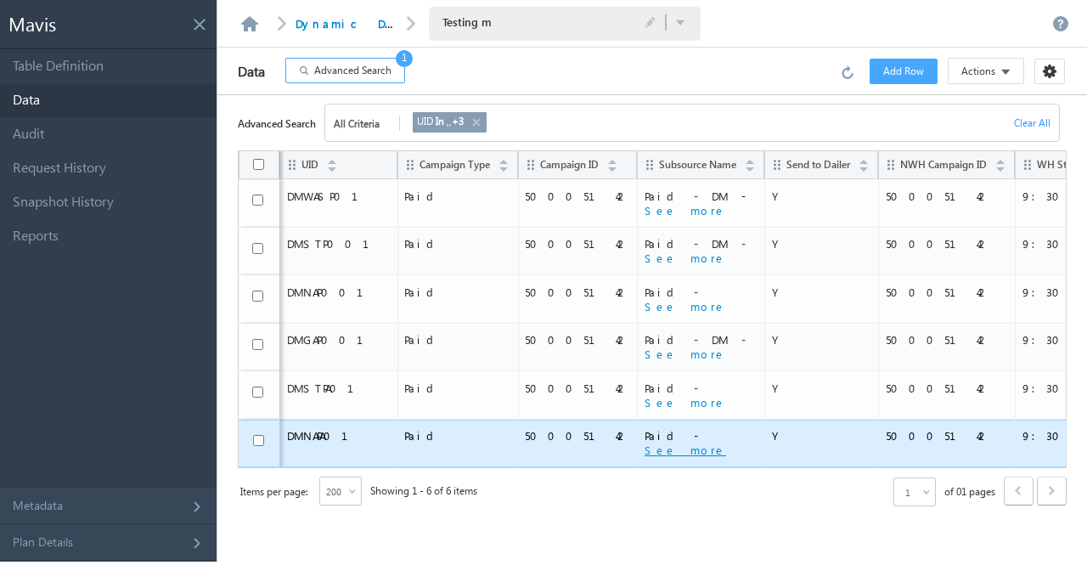
click at [645, 448] on button "See more" at bounding box center [686, 450] width 82 height 15
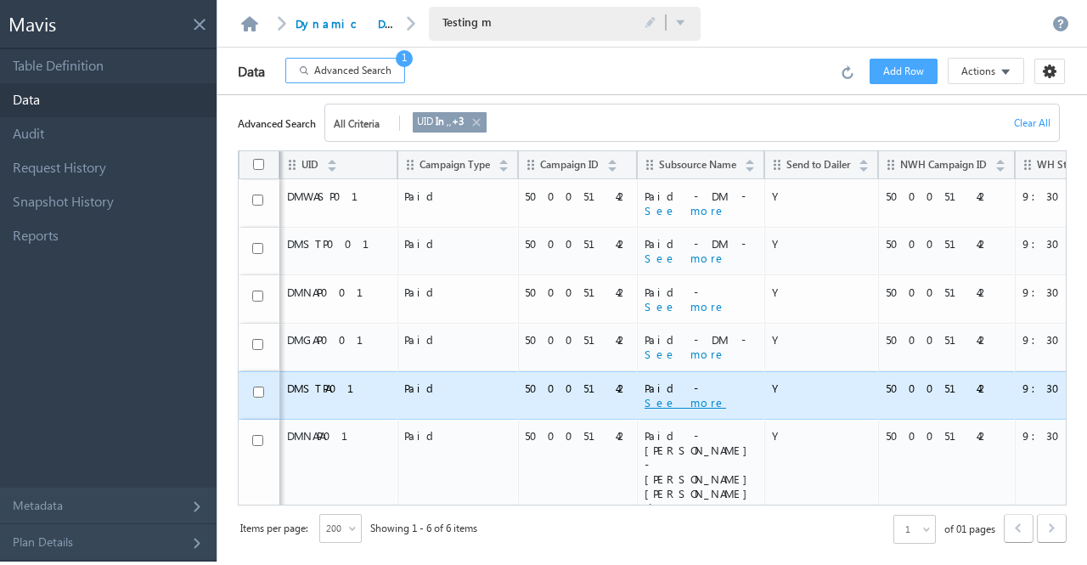
click at [645, 402] on button "See more" at bounding box center [686, 402] width 82 height 15
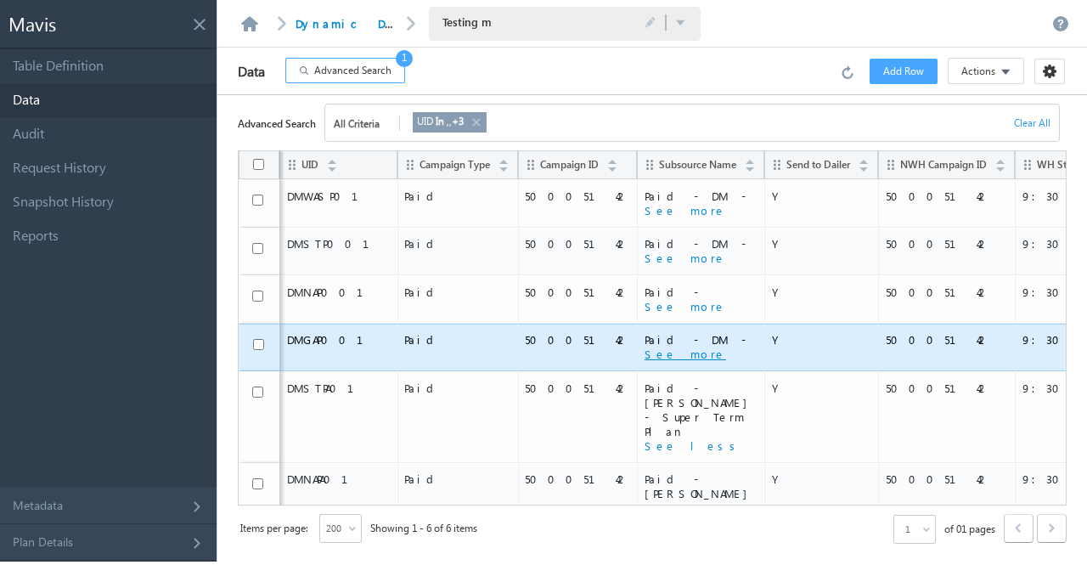
click at [645, 352] on button "See more" at bounding box center [686, 354] width 82 height 15
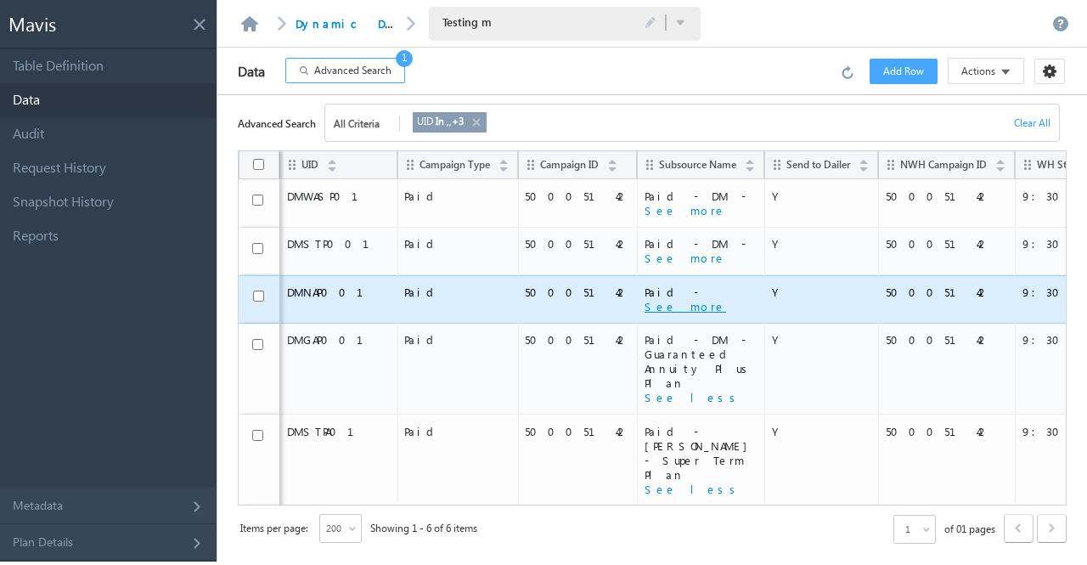
click at [645, 302] on button "See more" at bounding box center [686, 306] width 82 height 15
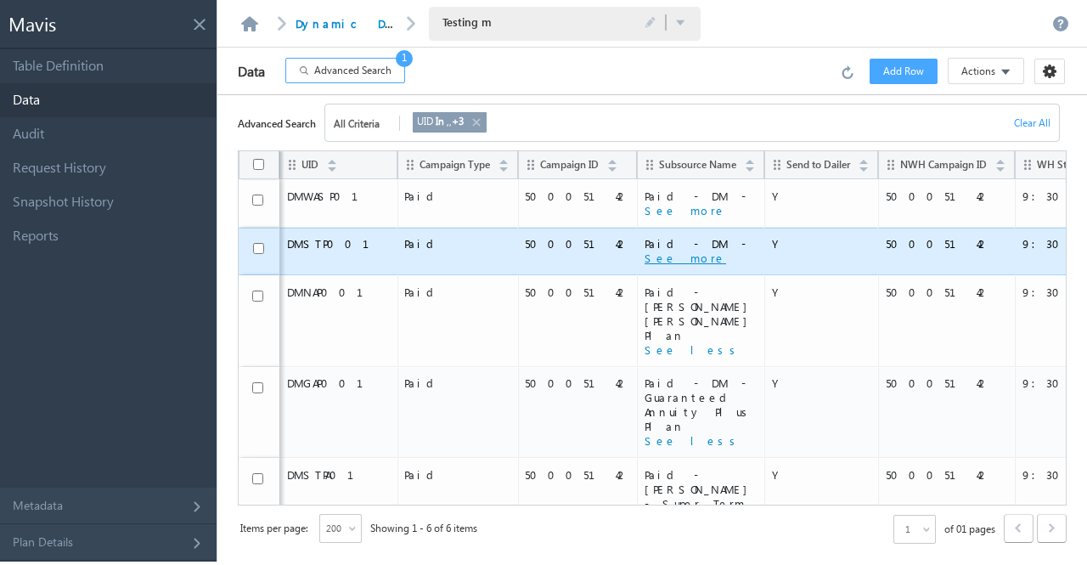
click at [645, 257] on button "See more" at bounding box center [686, 258] width 82 height 15
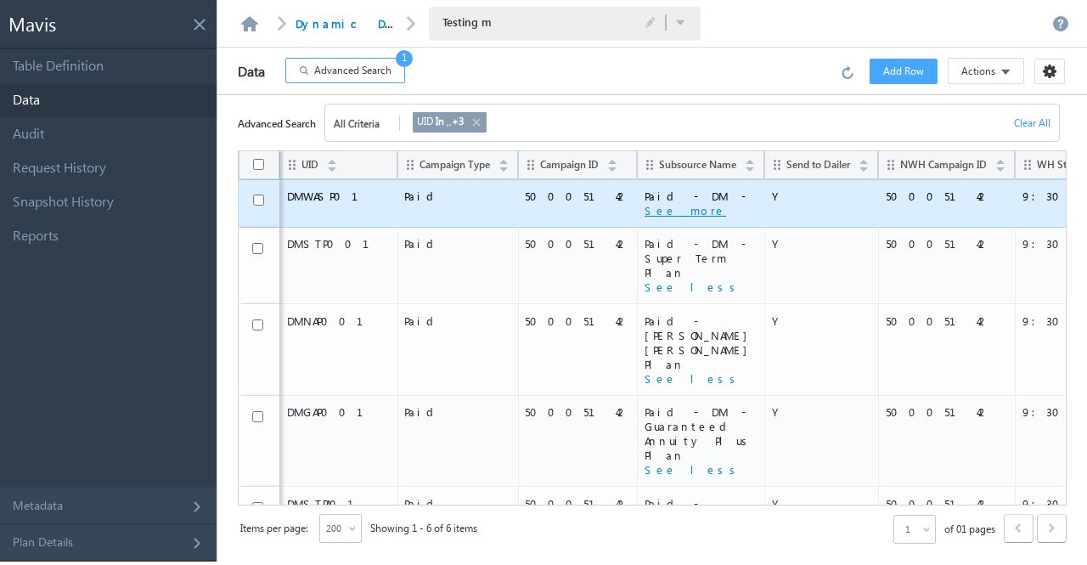
click at [645, 209] on button "See more" at bounding box center [686, 210] width 82 height 15
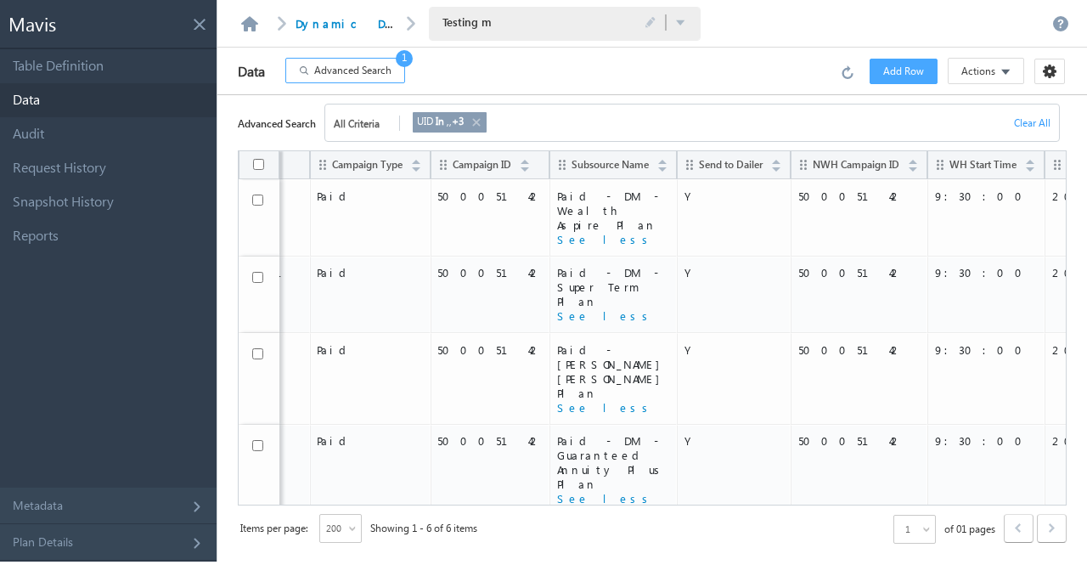
scroll to position [0, 138]
